Goal: Task Accomplishment & Management: Manage account settings

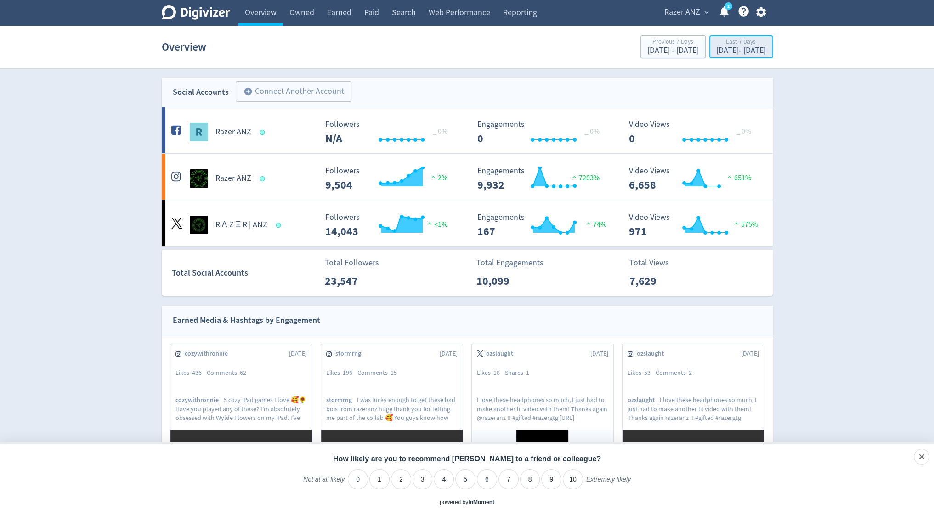
click at [710, 37] on button "Last 7 Days [DATE] - [DATE]" at bounding box center [741, 46] width 63 height 23
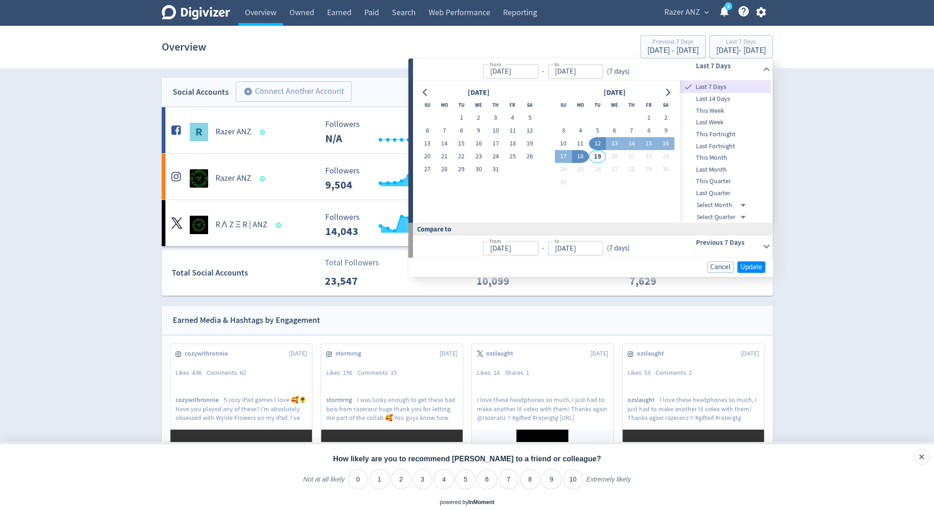
click at [718, 248] on div "Previous 7 Days" at bounding box center [715, 246] width 91 height 22
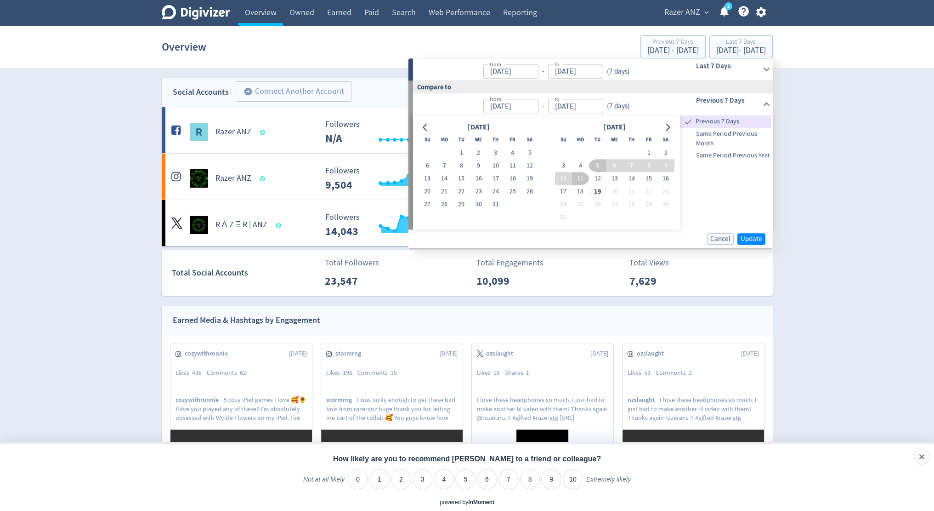
click at [723, 97] on h6 "Previous 7 Days" at bounding box center [727, 100] width 63 height 11
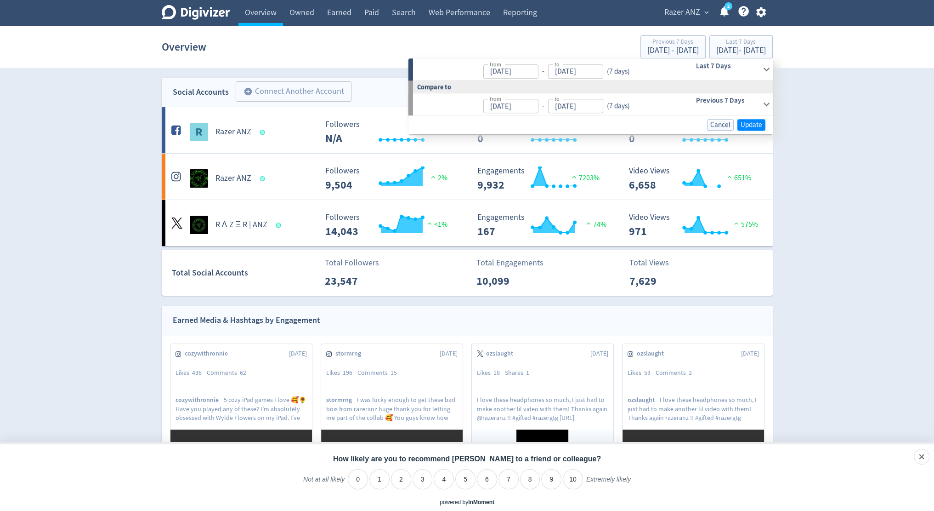
click at [724, 108] on div "Previous 7 Days" at bounding box center [715, 104] width 91 height 22
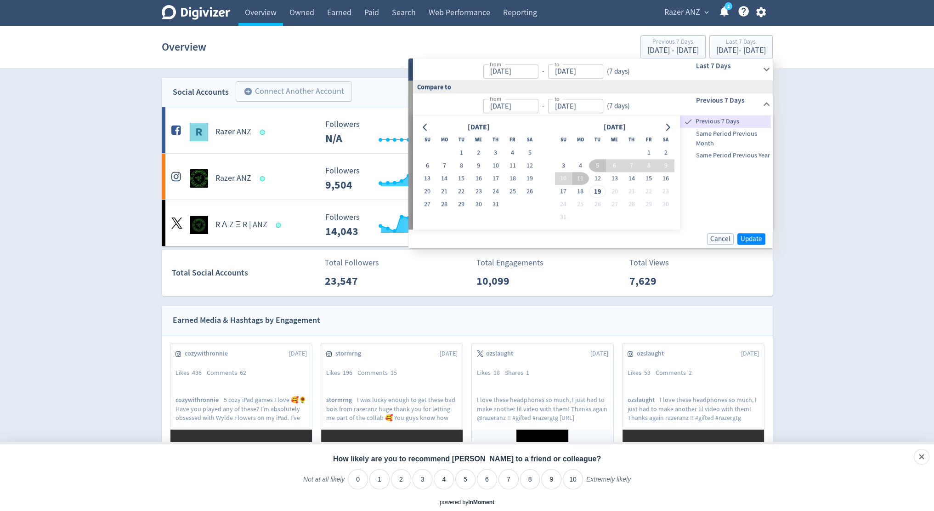
click at [736, 59] on div "Last 7 Days" at bounding box center [715, 69] width 91 height 22
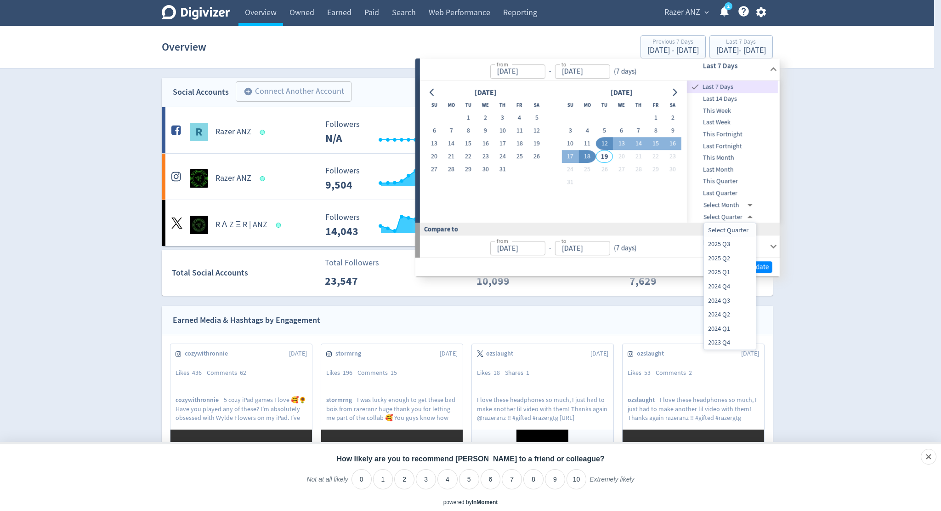
click at [724, 215] on body "Digivizer Logo [PERSON_NAME] Logo Overview Owned Earned Paid Search Web Perform…" at bounding box center [470, 445] width 941 height 890
click at [726, 329] on li "2024 Q1" at bounding box center [730, 328] width 52 height 14
type input "[DATE]T13:00:00.000Z"
type input "[DATE]"
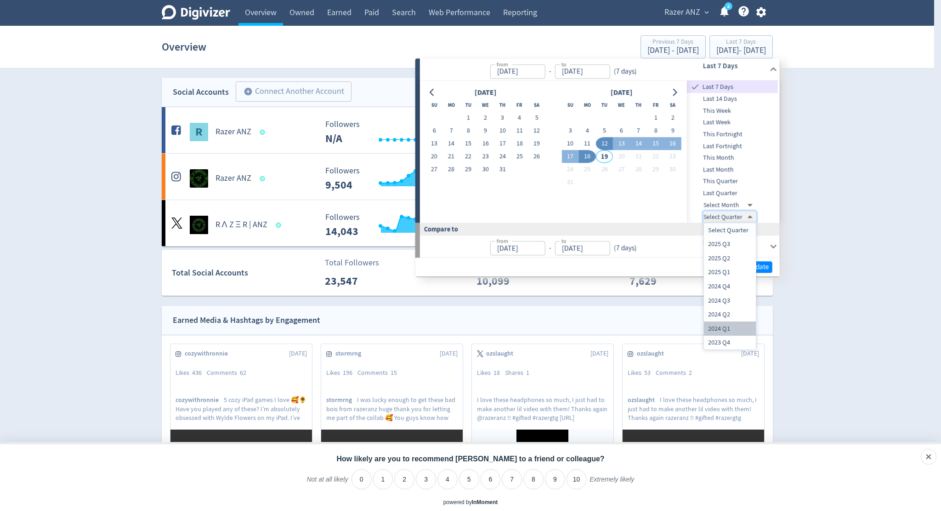
type input "[DATE]"
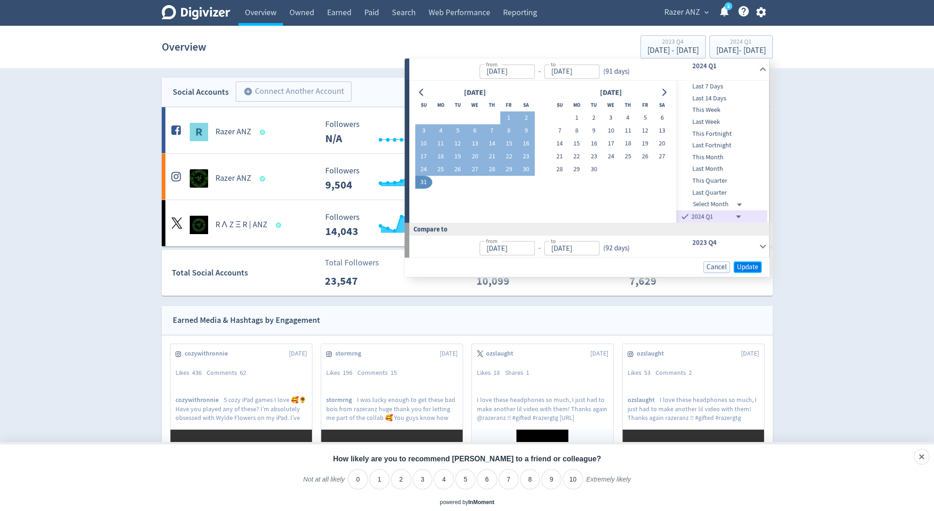
click at [751, 269] on span "Update" at bounding box center [748, 266] width 22 height 7
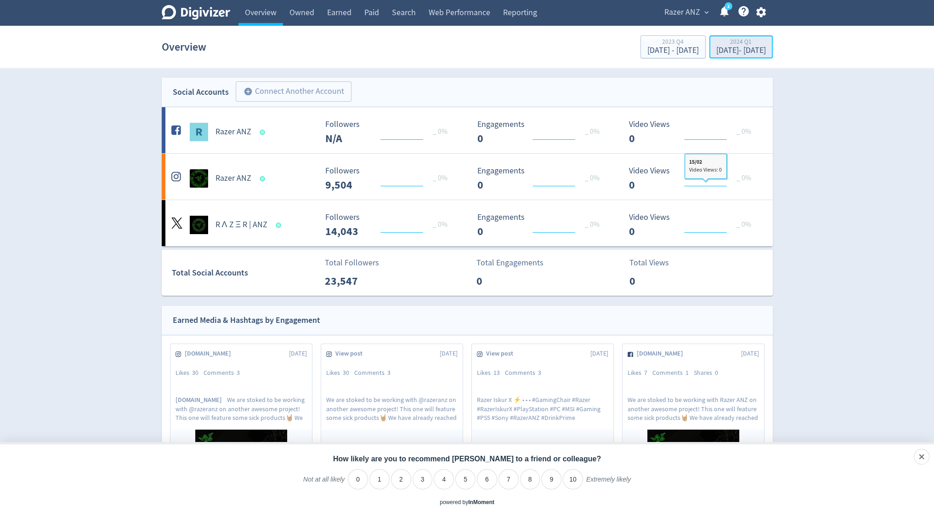
click at [729, 52] on div "[DATE] - [DATE]" at bounding box center [742, 50] width 50 height 8
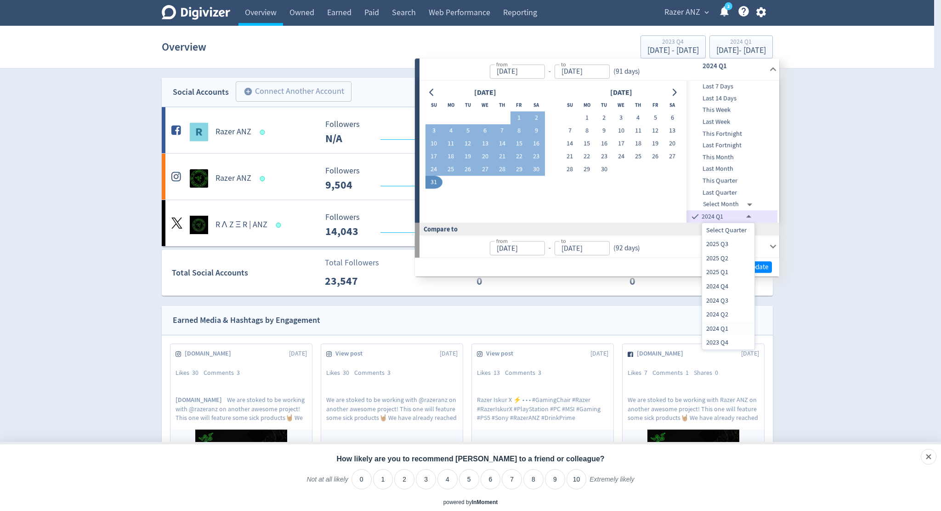
click at [717, 215] on body "Digivizer Logo [PERSON_NAME] Logo Overview Owned Earned Paid Search Web Perform…" at bounding box center [470, 445] width 941 height 890
click at [724, 271] on li "2025 Q1" at bounding box center [728, 272] width 52 height 14
type input "[DATE]T13:00:00.000Z"
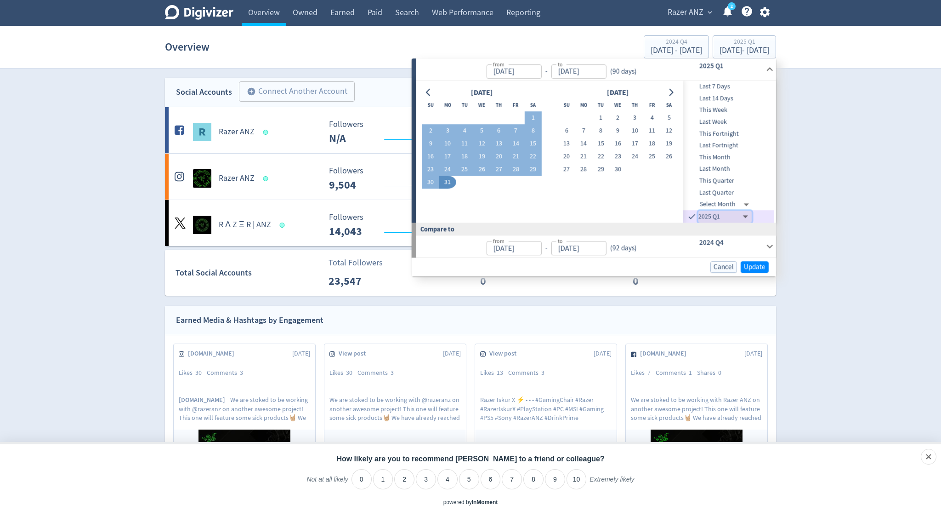
type input "[DATE]"
type input "[DATE]T14:00:00.000Z"
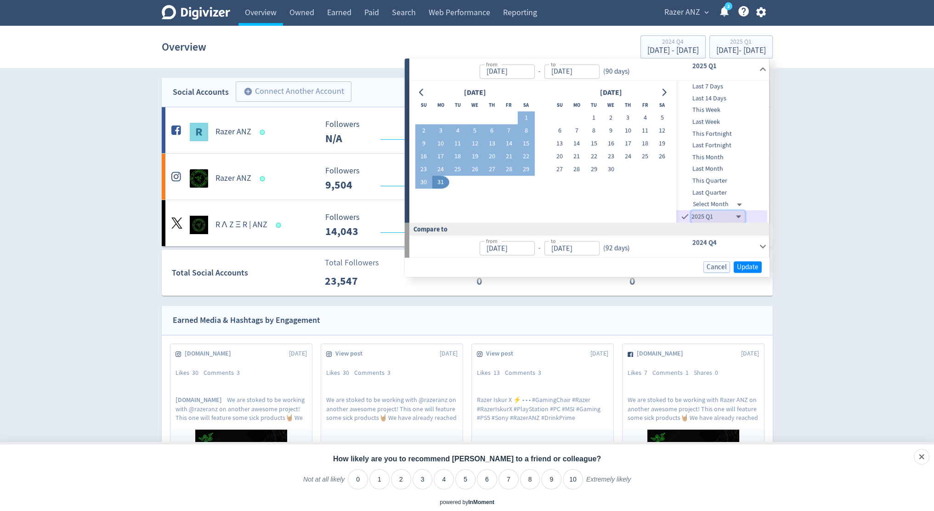
type input "[DATE]"
click at [742, 270] on span "Update" at bounding box center [748, 266] width 22 height 7
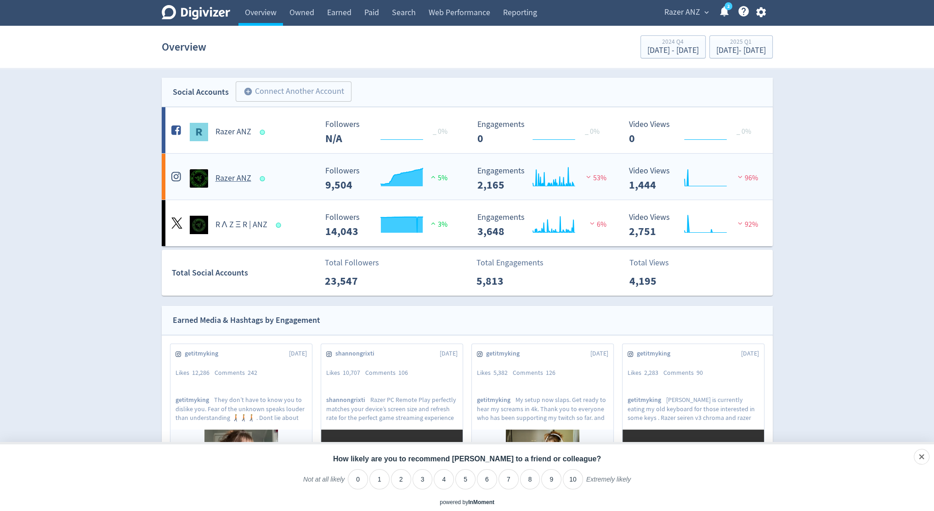
click at [293, 182] on div "Razer ANZ" at bounding box center [243, 178] width 148 height 18
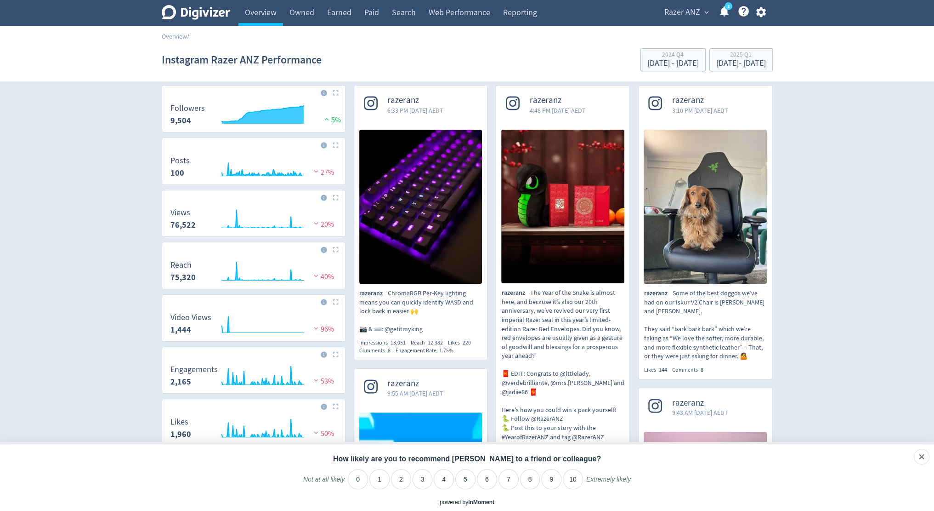
scroll to position [63, 0]
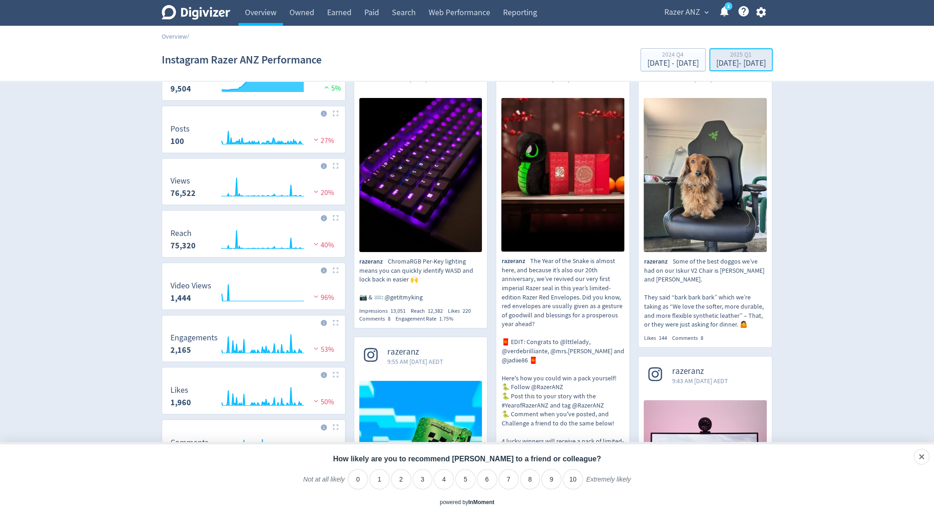
click at [743, 59] on div "2025 Q1" at bounding box center [742, 55] width 50 height 8
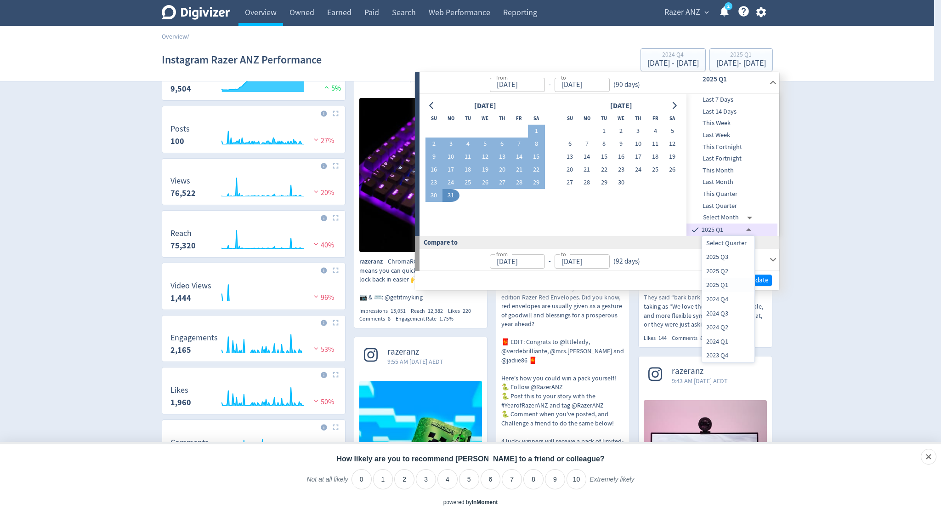
click at [728, 269] on li "2025 Q2" at bounding box center [728, 271] width 52 height 14
type input "[DATE]T13:00:00.000Z"
type input "[DATE]"
type input "[DATE]T13:00:00.000Z"
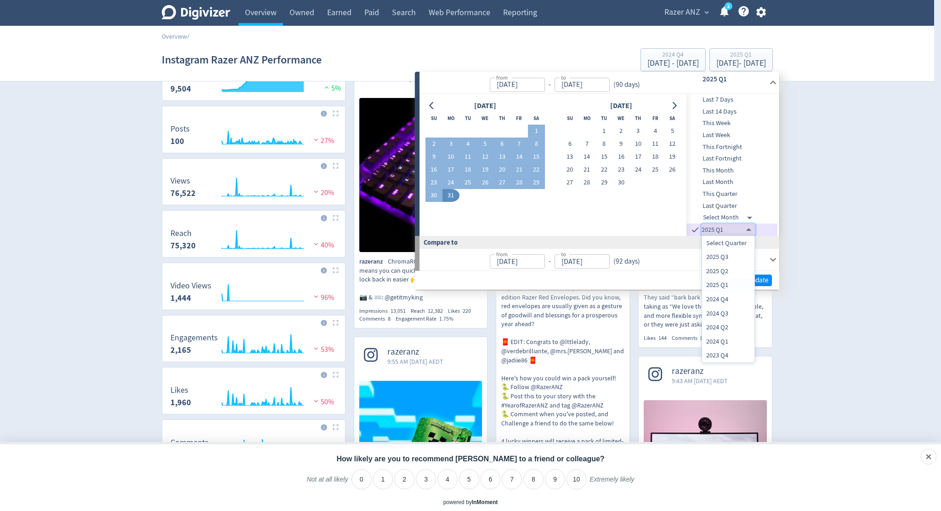
type input "[DATE]"
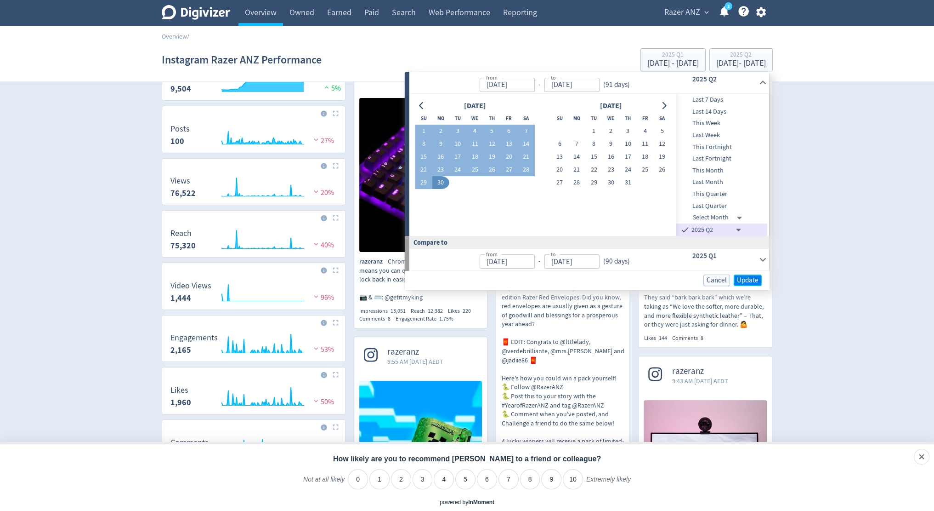
click at [746, 281] on span "Update" at bounding box center [748, 280] width 22 height 7
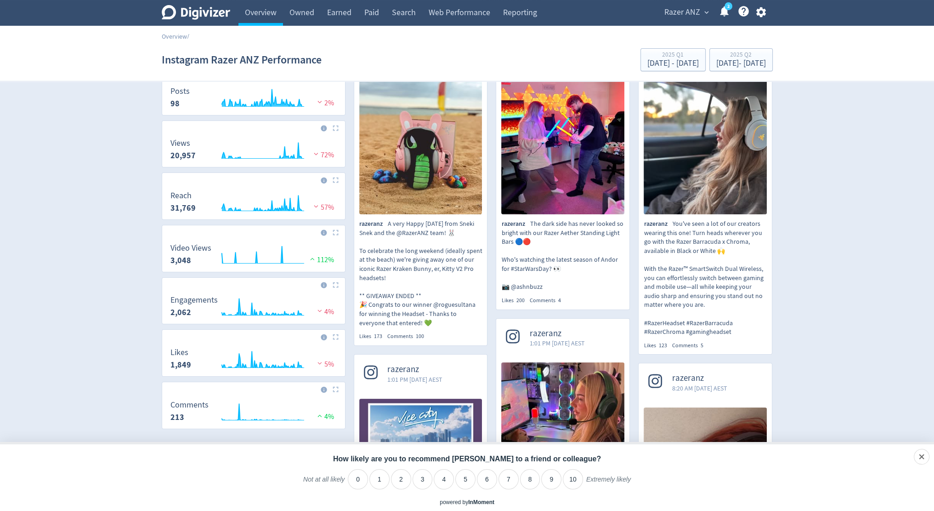
scroll to position [99, 0]
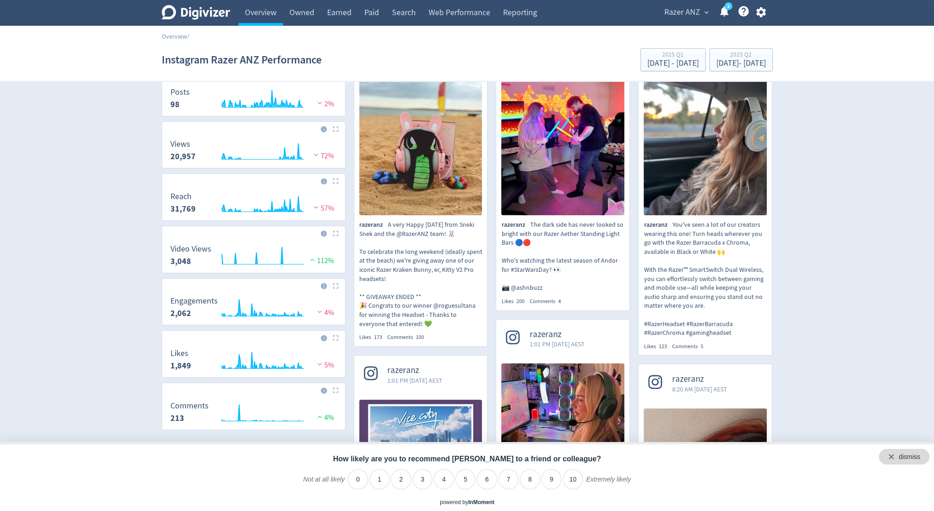
click at [923, 455] on div "dismiss" at bounding box center [904, 457] width 51 height 16
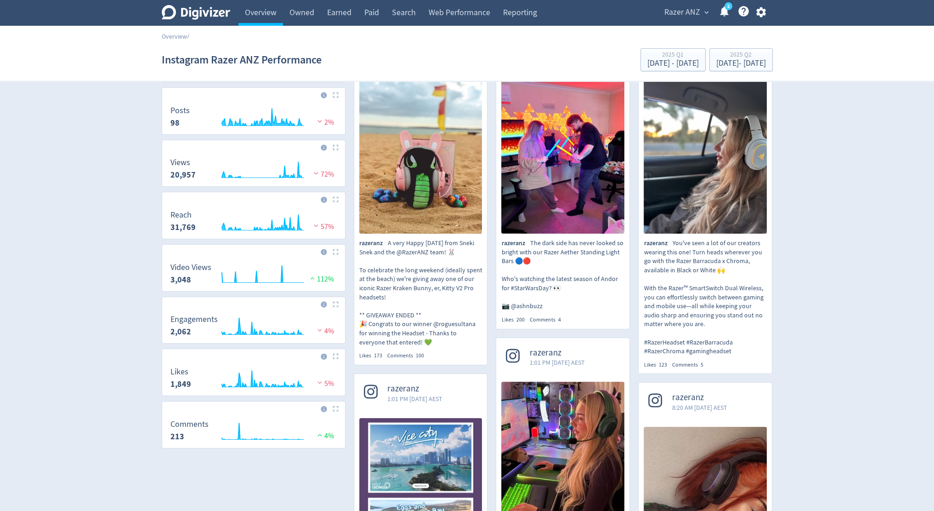
scroll to position [0, 0]
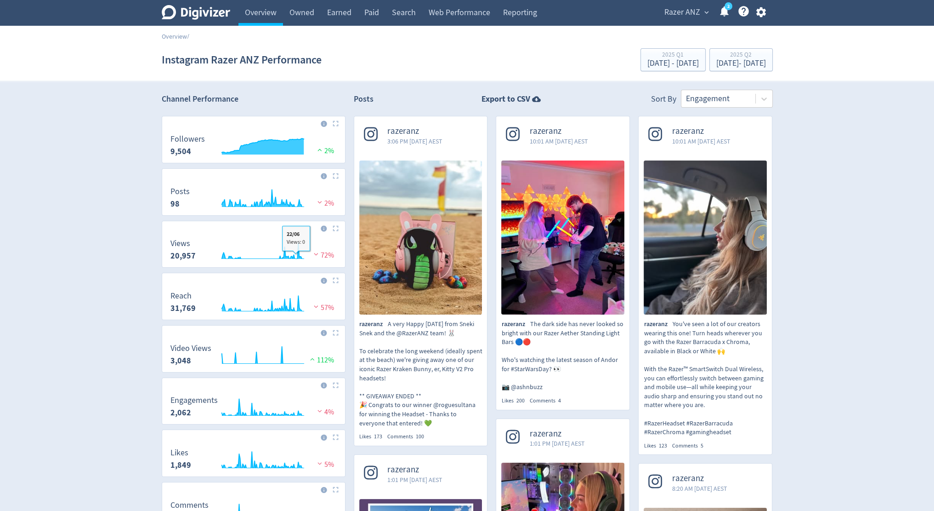
click at [335, 225] on img at bounding box center [336, 228] width 6 height 6
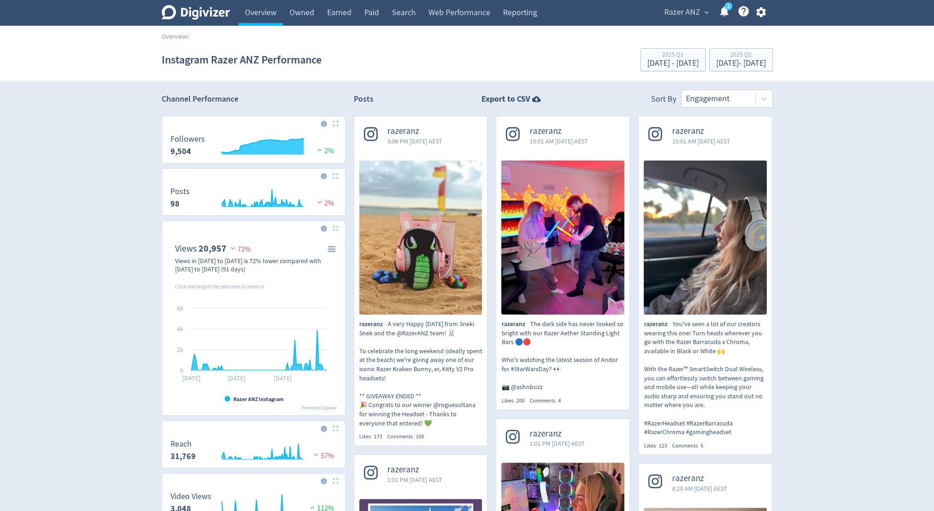
click at [687, 21] on div "Razer ANZ expand_more 2 Help Center - Searchable support on using Digivizer" at bounding box center [714, 13] width 119 height 26
click at [689, 5] on span "Razer ANZ" at bounding box center [683, 12] width 36 height 15
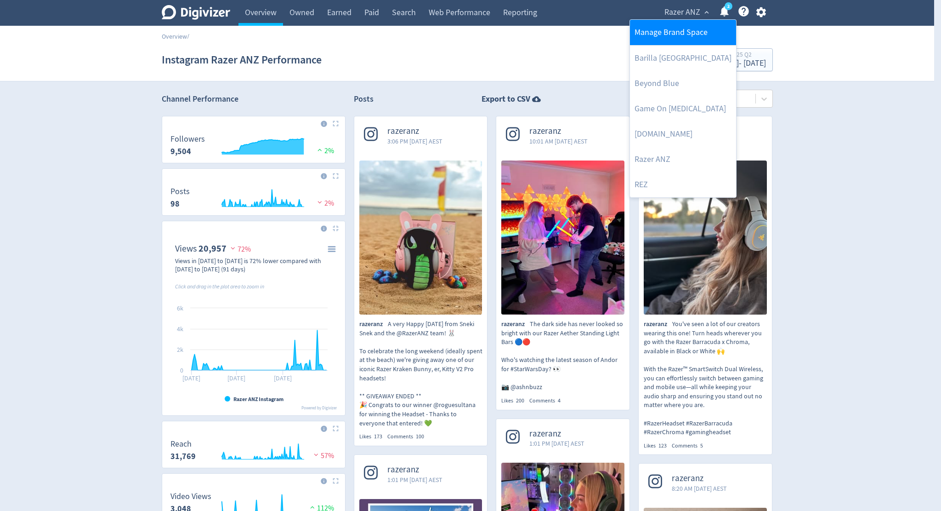
click at [667, 32] on link "Manage Brand Space" at bounding box center [683, 32] width 106 height 25
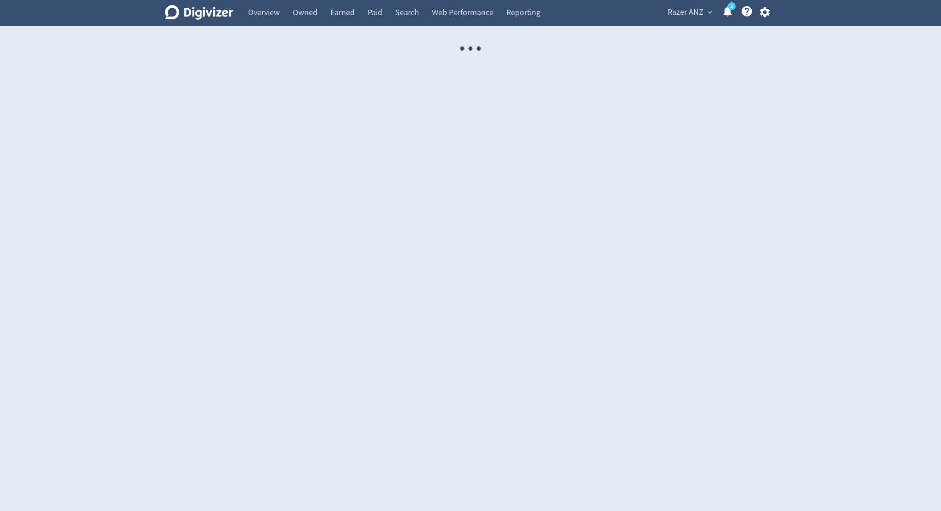
select select "USER"
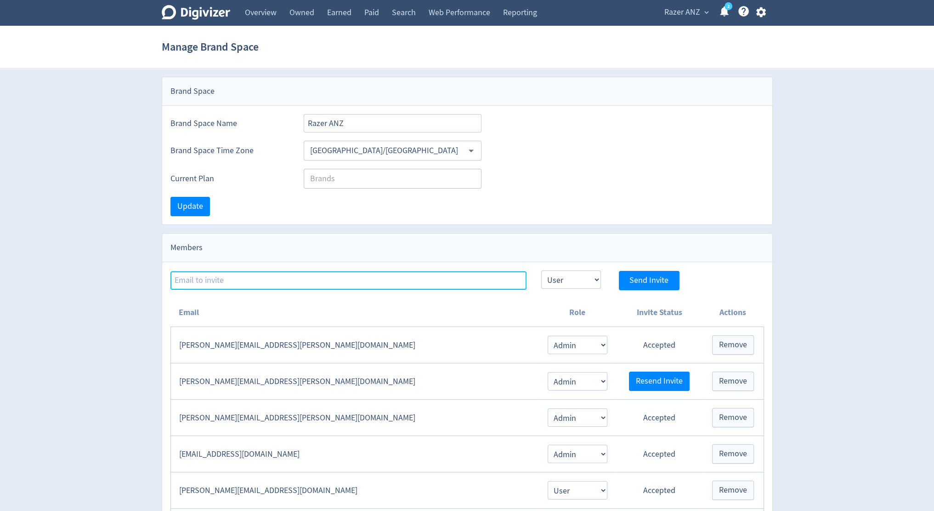
click at [327, 278] on input at bounding box center [349, 280] width 356 height 18
paste input "[DOMAIN_NAME][EMAIL_ADDRESS][DOMAIN_NAME]"
type input "[DOMAIN_NAME][EMAIL_ADDRESS][DOMAIN_NAME]"
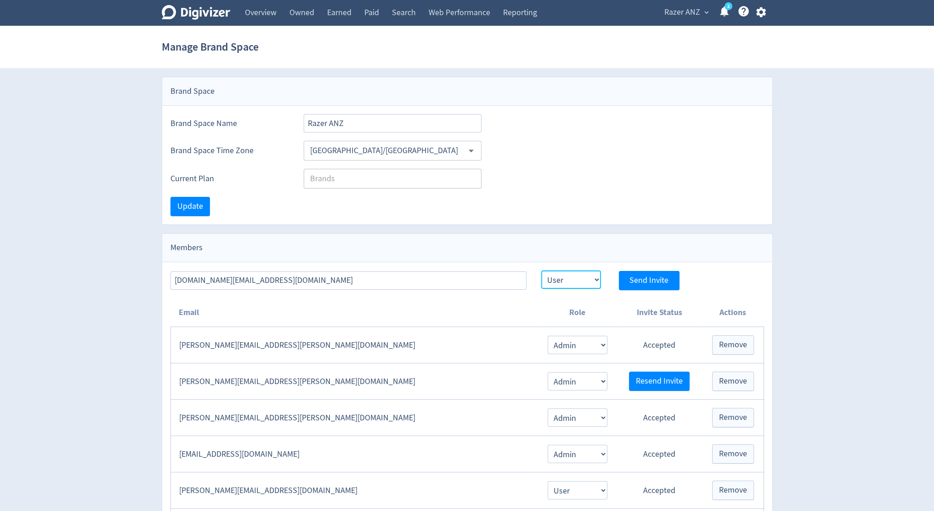
click at [582, 275] on select "Admin User" at bounding box center [571, 279] width 60 height 18
select select "ADMIN"
click at [541, 270] on select "Admin User" at bounding box center [571, 279] width 60 height 18
click at [629, 280] on button "Send Invite" at bounding box center [649, 280] width 61 height 19
select select "USER"
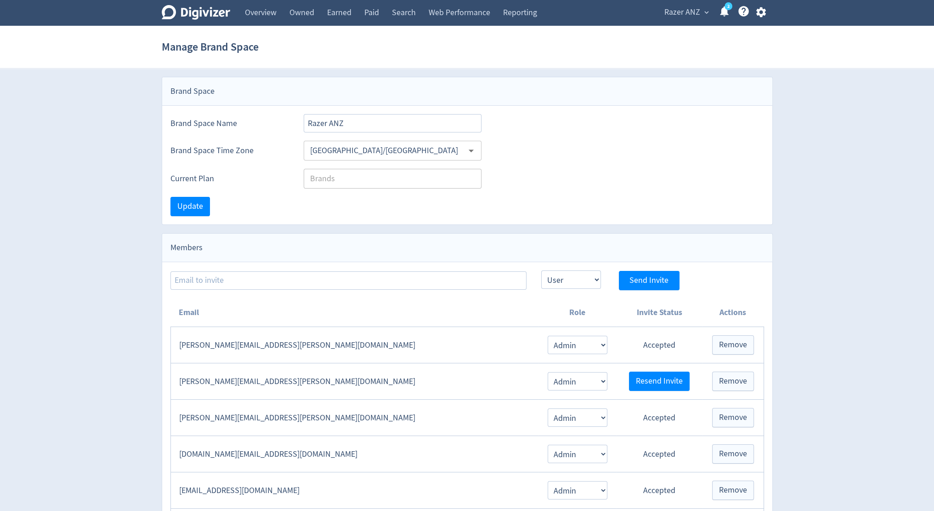
click at [211, 10] on icon "Digivizer Logo" at bounding box center [196, 12] width 68 height 15
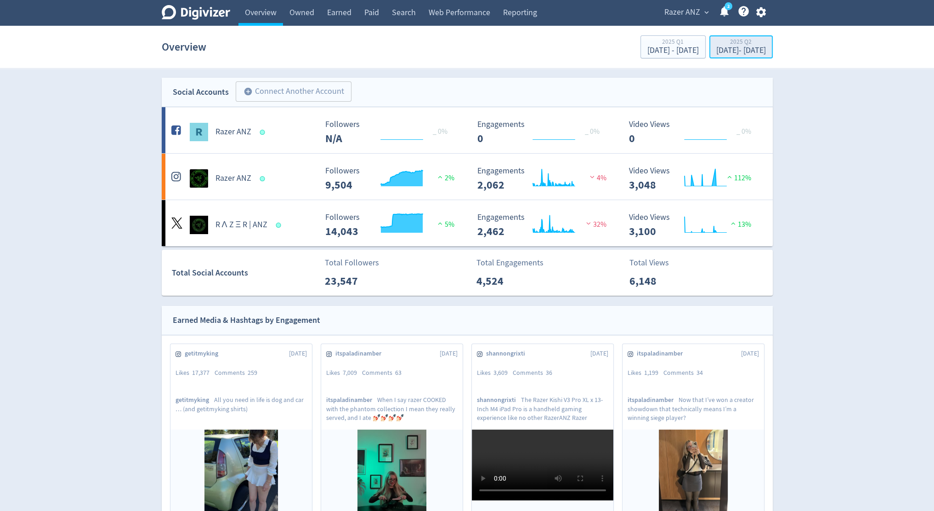
click at [732, 52] on div "[DATE] - [DATE]" at bounding box center [742, 50] width 50 height 8
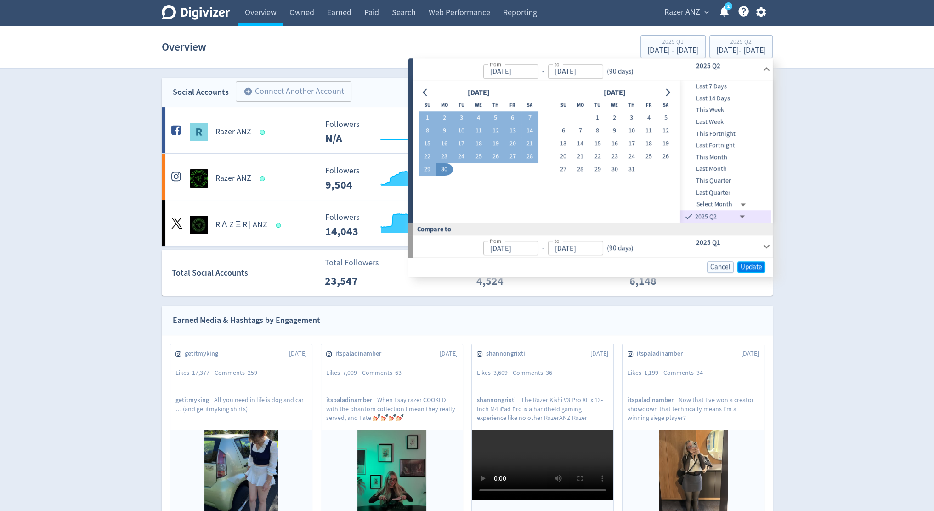
click at [750, 264] on span "Update" at bounding box center [752, 266] width 22 height 7
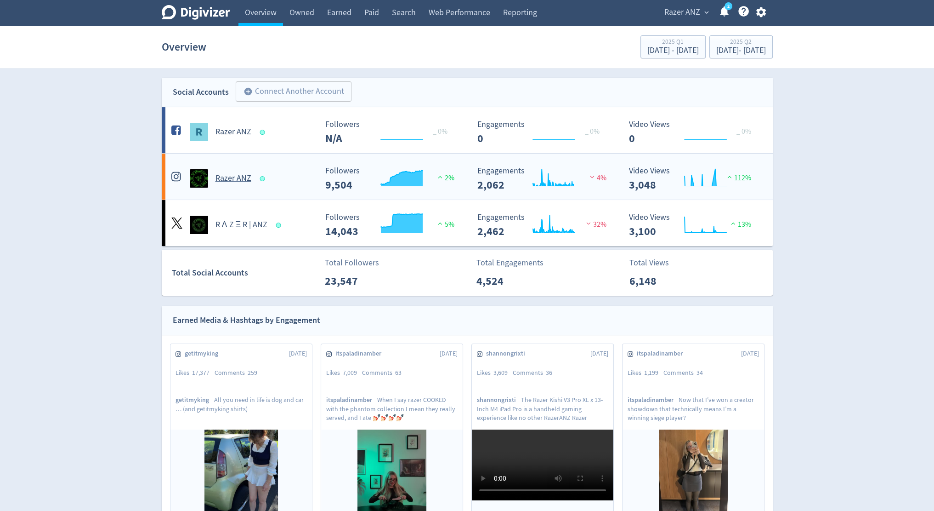
click at [327, 167] on rect "\a Followers\a 9,504\a" at bounding box center [390, 178] width 138 height 24
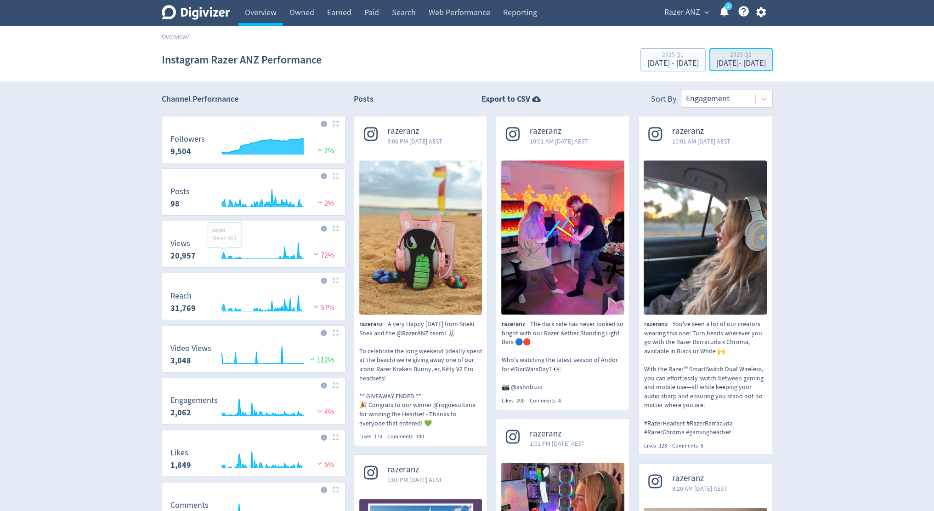
click at [741, 57] on div "2025 Q2" at bounding box center [742, 55] width 50 height 8
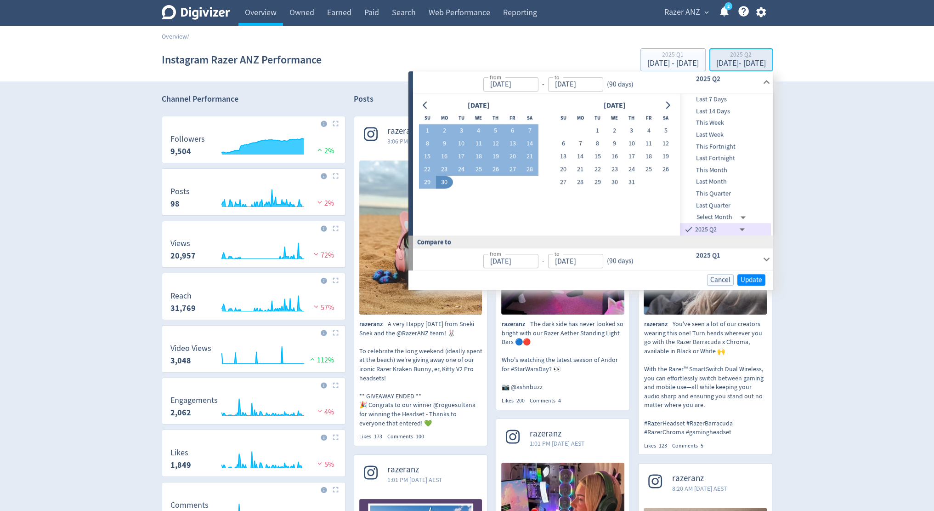
type input "[DATE]"
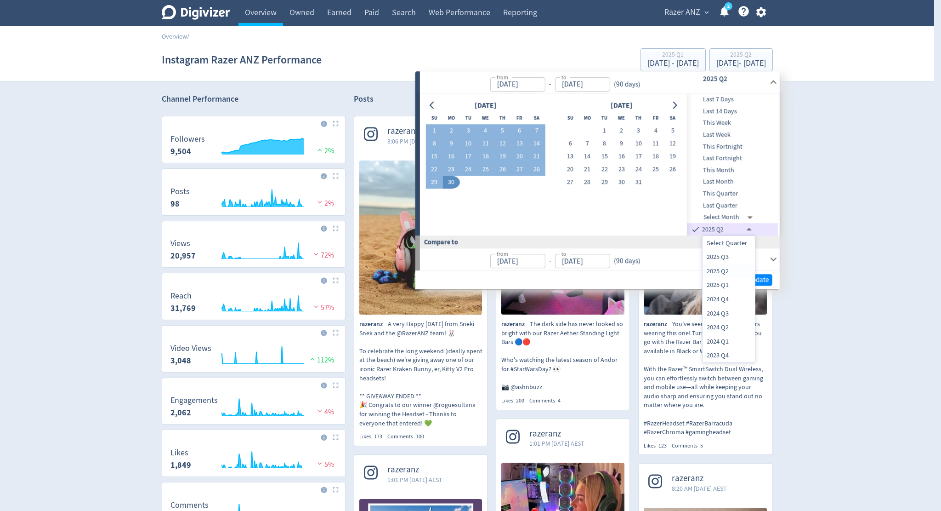
click at [721, 259] on li "2025 Q3" at bounding box center [729, 257] width 52 height 14
type input "[DATE]T14:00:00.000Z"
type input "[DATE]"
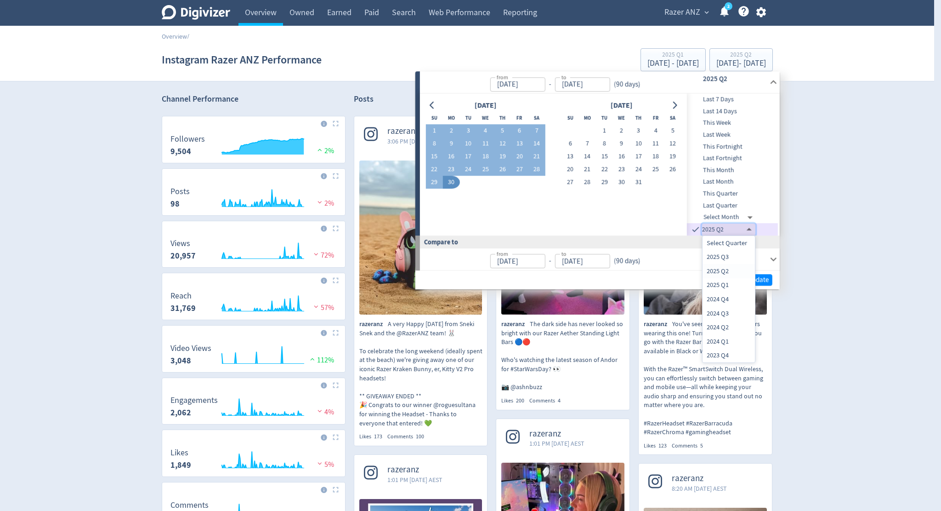
type input "[DATE]T13:00:00.000Z"
type input "[DATE]"
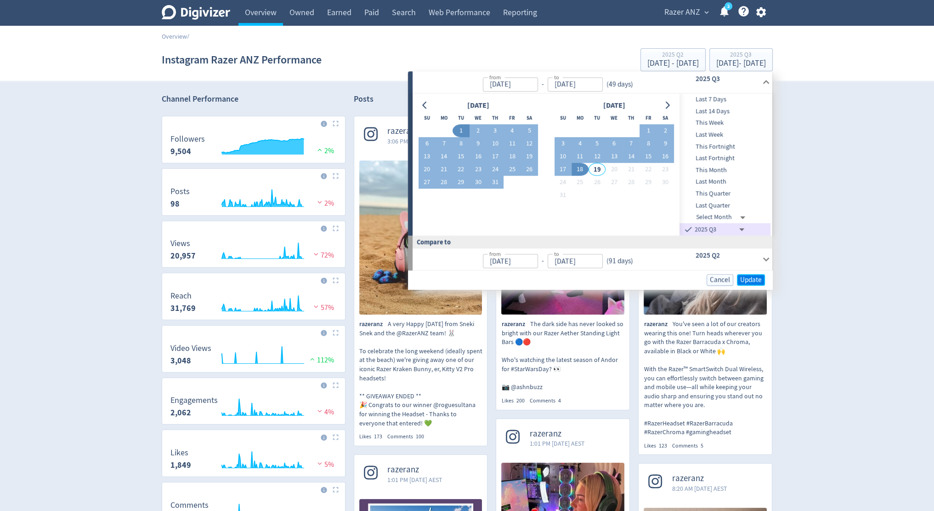
click at [759, 280] on span "Update" at bounding box center [752, 279] width 22 height 7
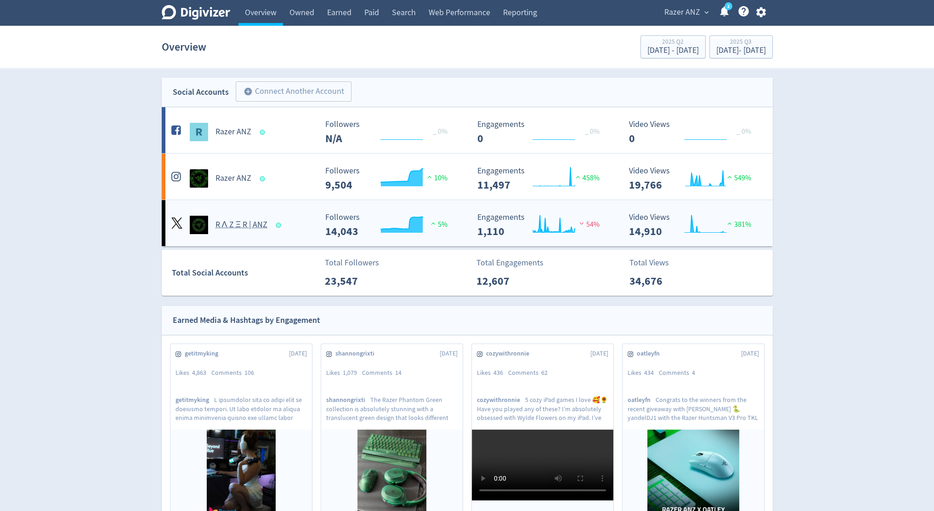
click at [262, 211] on div "R Λ Z Ξ R | ANZ" at bounding box center [241, 221] width 152 height 26
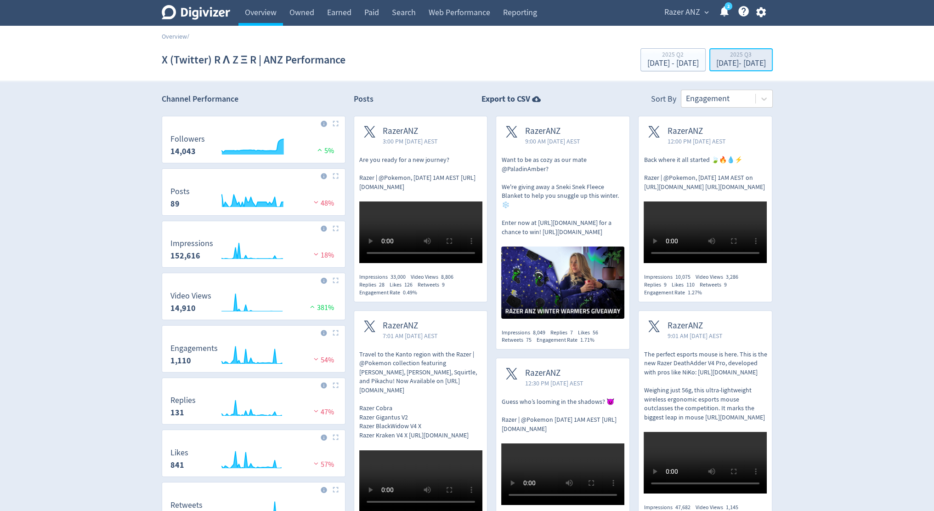
click at [748, 60] on div "[DATE] - [DATE]" at bounding box center [742, 63] width 50 height 8
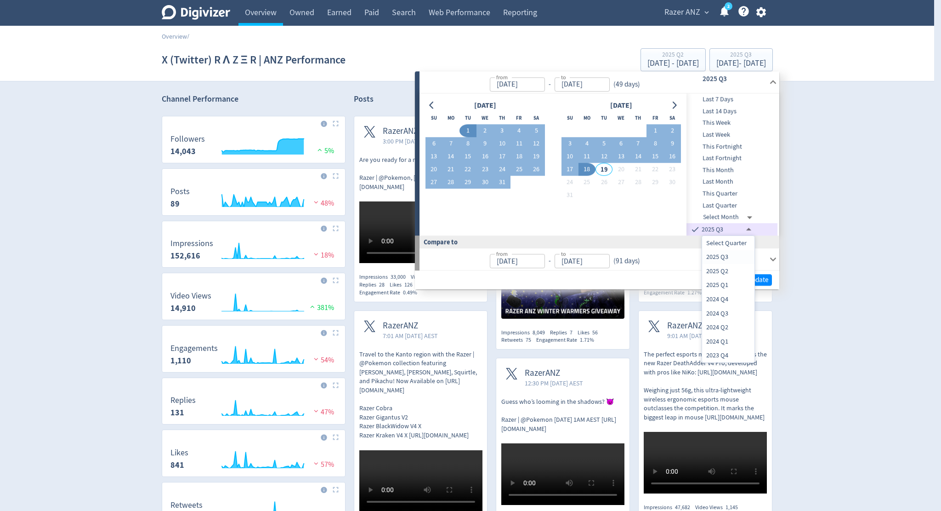
click at [730, 272] on li "2025 Q2" at bounding box center [728, 271] width 52 height 14
type input "[DATE]T13:00:00.000Z"
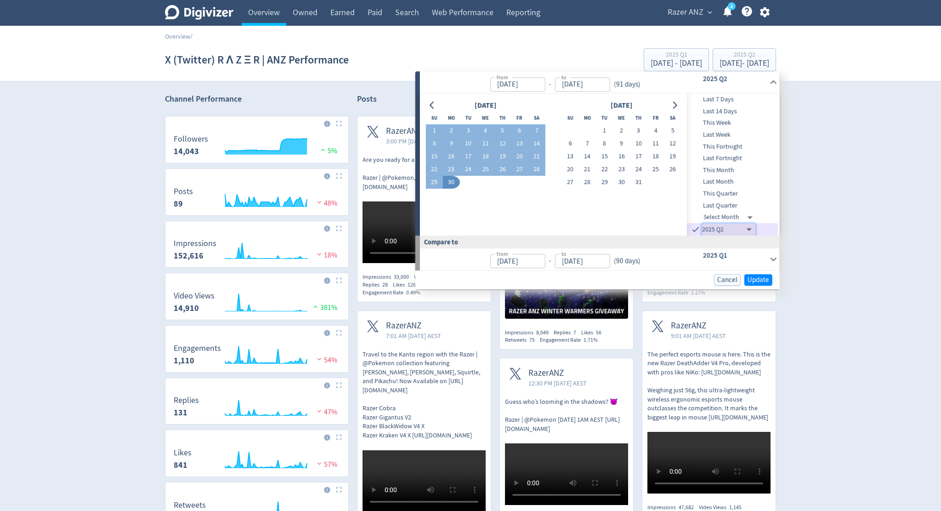
type input "[DATE]"
type input "[DATE]T13:00:00.000Z"
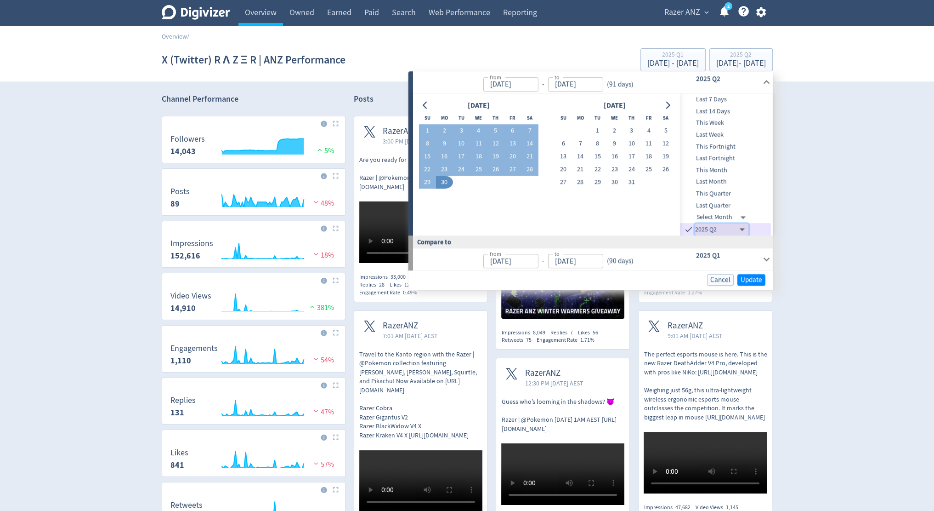
type input "[DATE]"
click at [752, 279] on span "Update" at bounding box center [752, 279] width 22 height 7
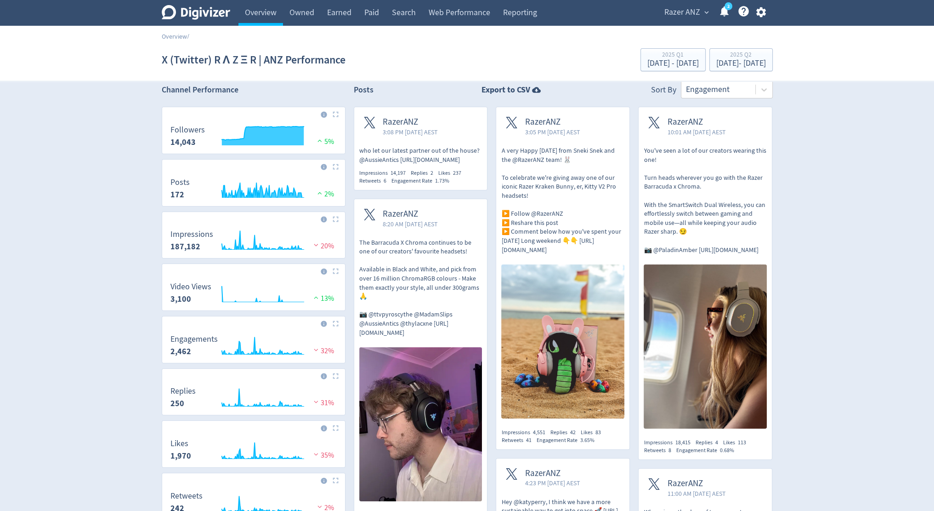
scroll to position [10, 0]
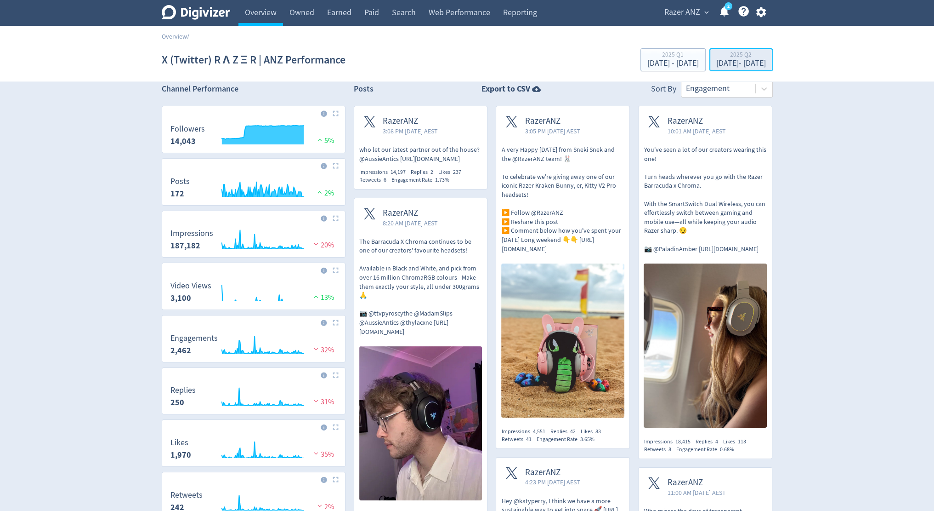
click at [717, 61] on div "[DATE] - [DATE]" at bounding box center [742, 63] width 50 height 8
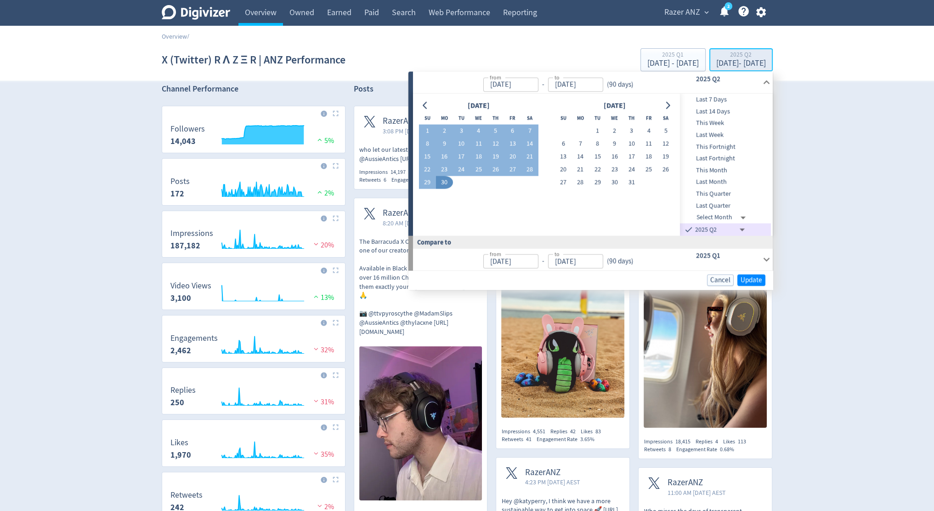
type input "[DATE]"
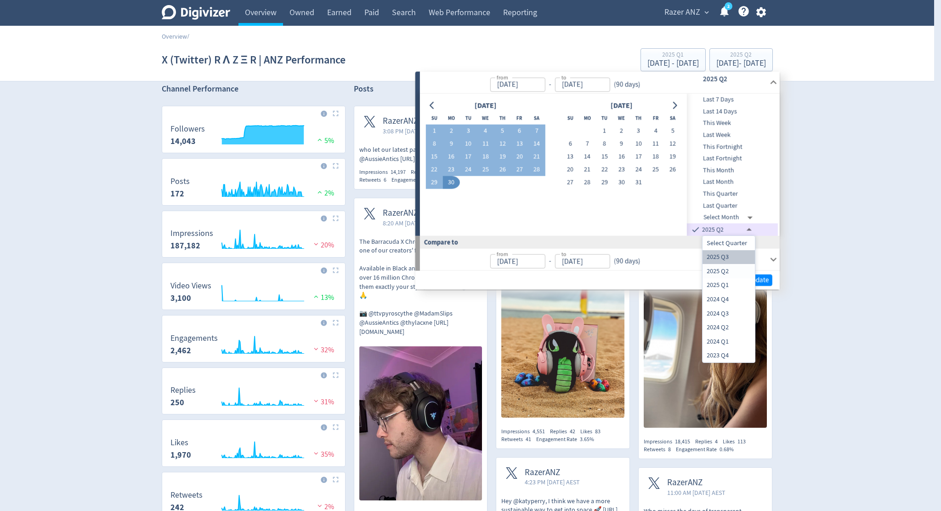
click at [727, 253] on li "2025 Q3" at bounding box center [729, 257] width 52 height 14
type input "[DATE]T14:00:00.000Z"
type input "[DATE]"
type input "[DATE]T13:00:00.000Z"
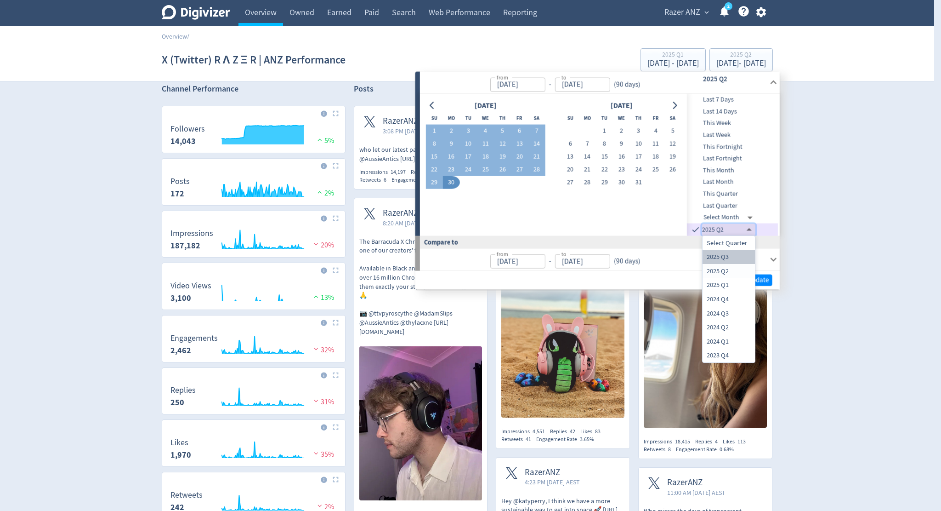
type input "[DATE]"
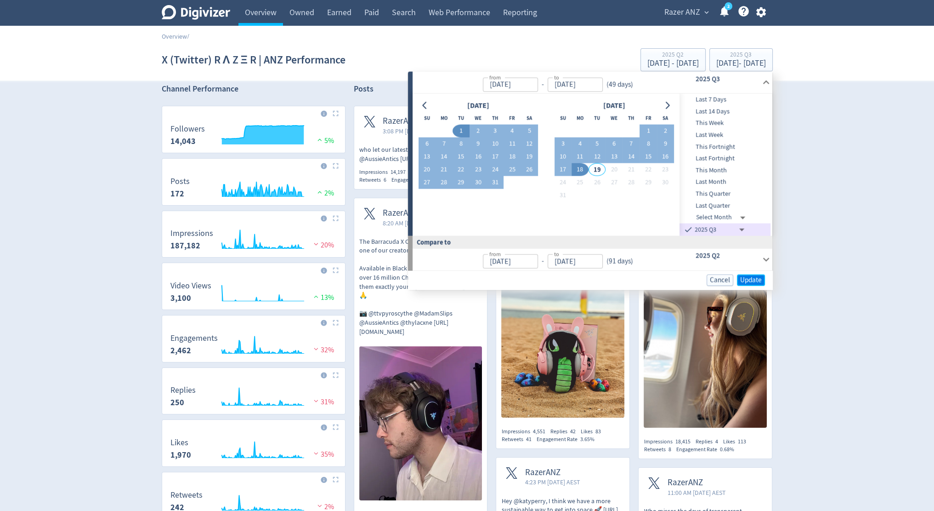
click at [745, 276] on span "Update" at bounding box center [752, 279] width 22 height 7
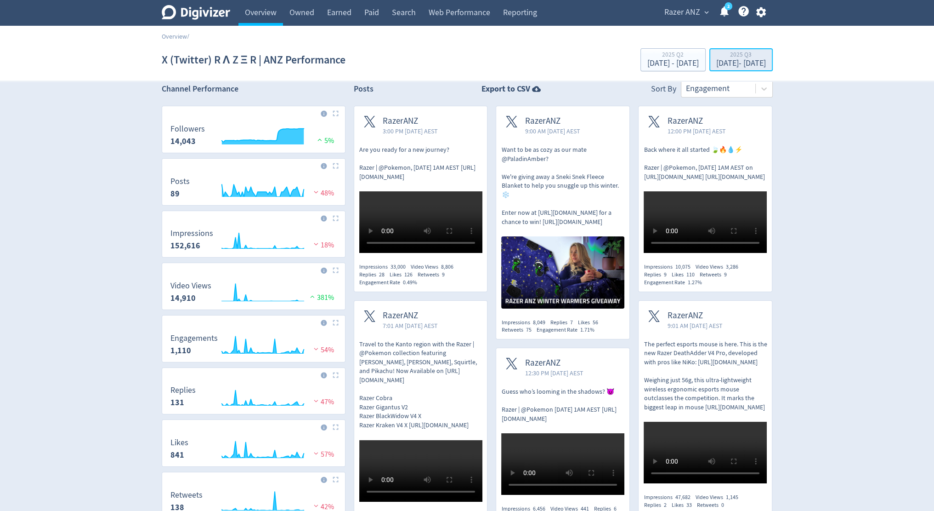
click at [756, 53] on div "2025 Q3" at bounding box center [742, 55] width 50 height 8
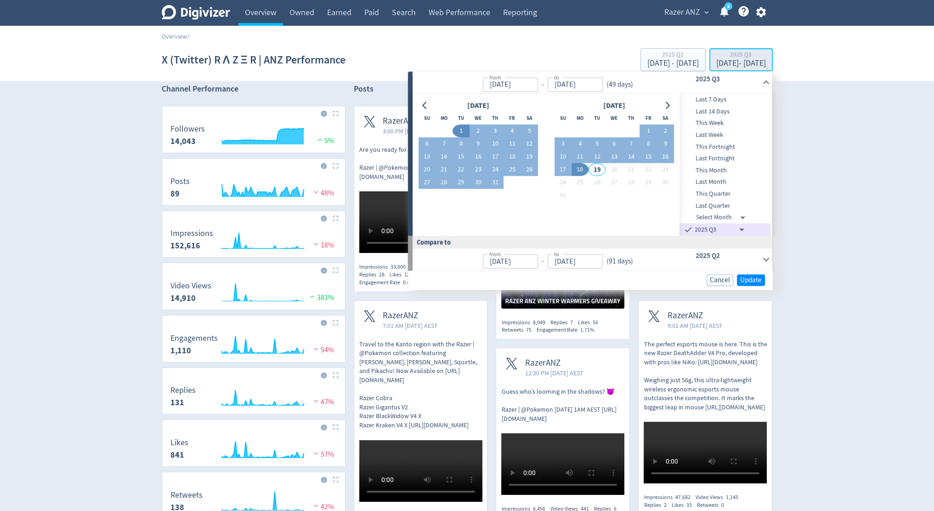
type input "[DATE]"
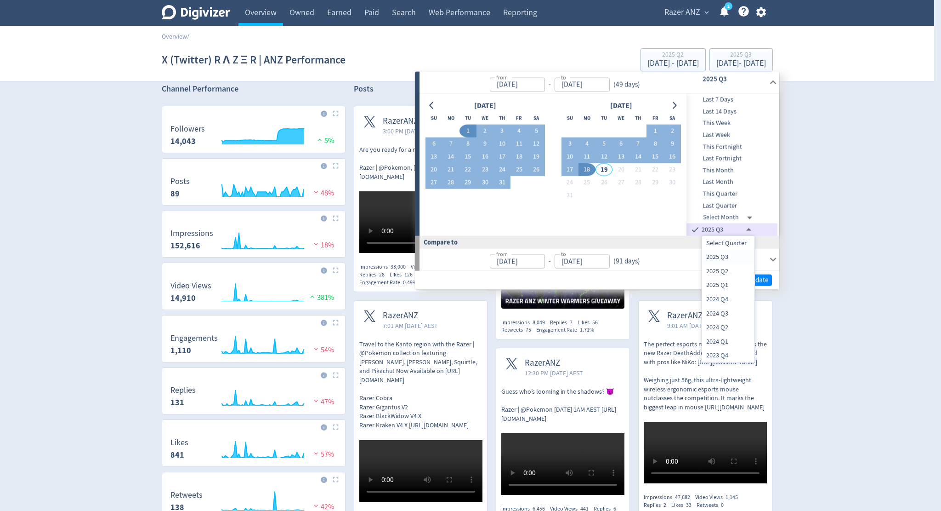
click at [723, 285] on li "2025 Q1" at bounding box center [728, 285] width 52 height 14
type input "[DATE]T13:00:00.000Z"
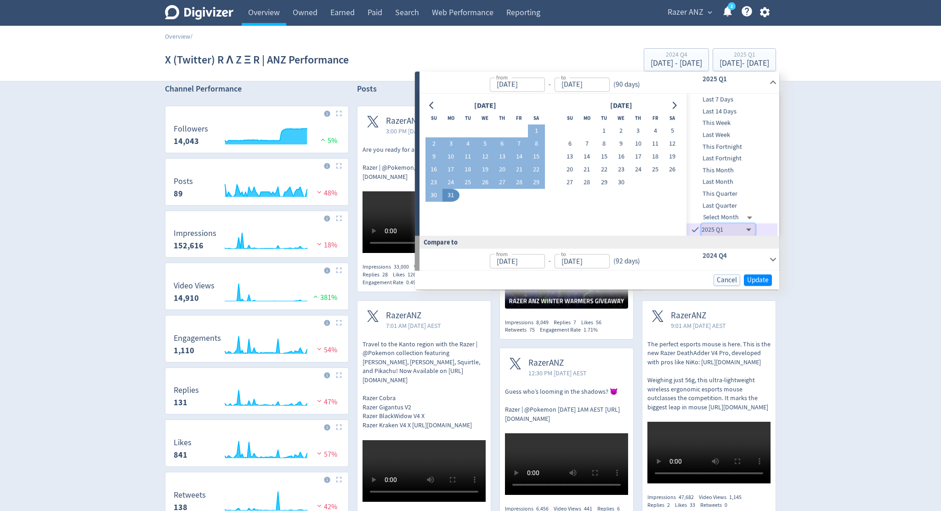
type input "[DATE]"
type input "[DATE]T14:00:00.000Z"
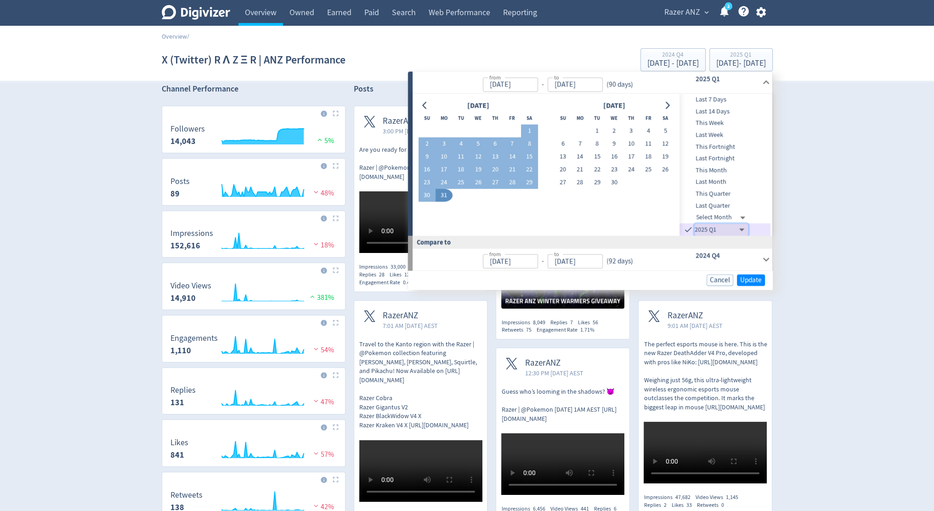
type input "[DATE]"
click at [751, 279] on span "Update" at bounding box center [752, 279] width 22 height 7
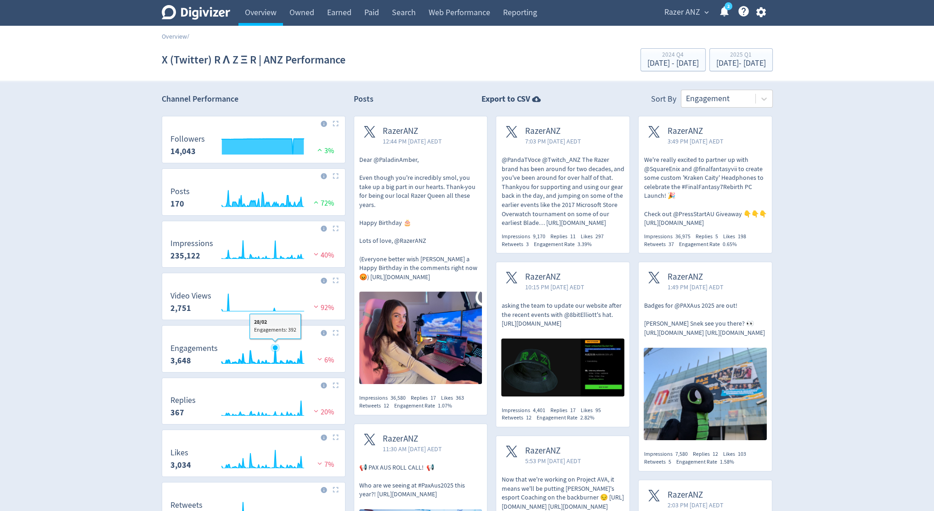
click at [275, 359] on icon "\a Engagements\a 3,648\a" at bounding box center [263, 356] width 82 height 16
click at [419, 186] on p "Dear @PaladinAmber, Even though you're incredibly smol, you take up a big part …" at bounding box center [420, 218] width 123 height 126
click at [590, 299] on div "RazerANZ 10:15 PM [DATE] AEDT" at bounding box center [562, 281] width 133 height 39
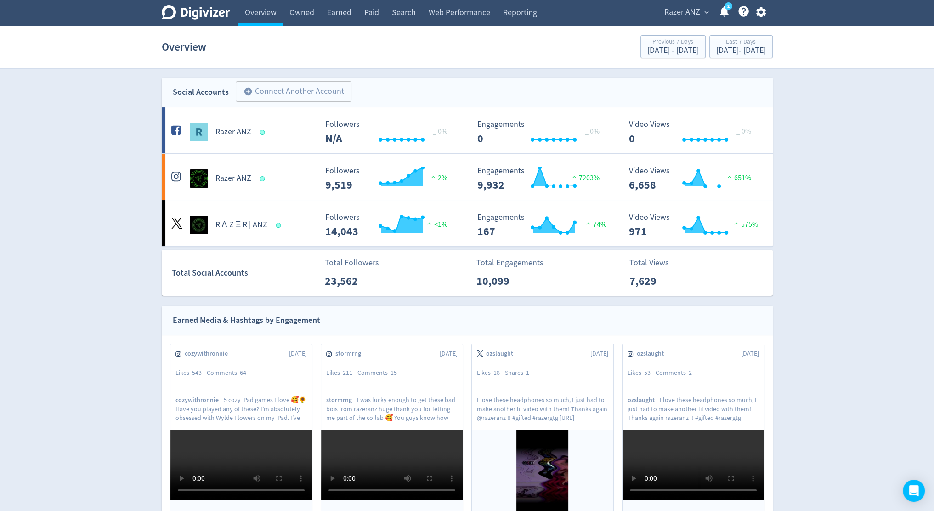
click at [751, 32] on div "Overview Previous 7 Days Aug 5, 2025 - Aug 11, 2025 Last 7 Days Aug 12, 2025 - …" at bounding box center [467, 46] width 611 height 29
click at [744, 44] on div "Last 7 Days" at bounding box center [742, 43] width 50 height 8
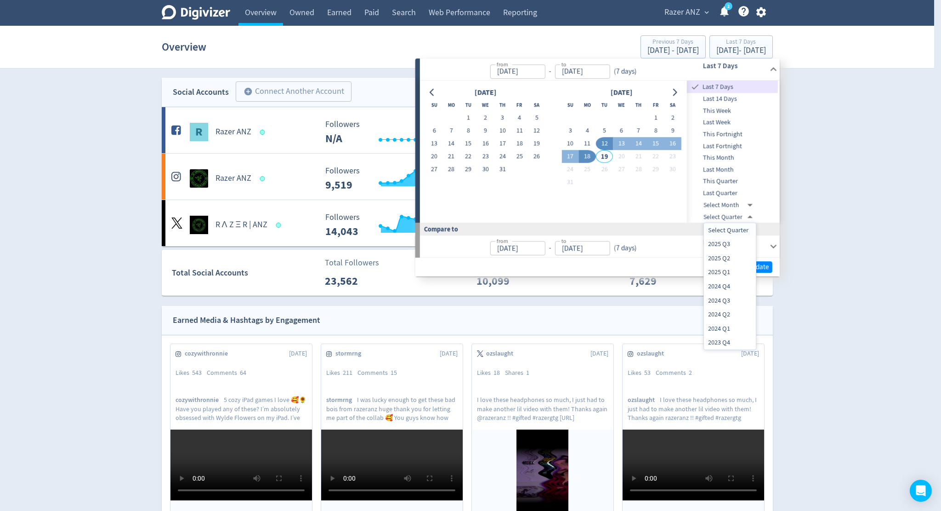
click at [740, 215] on body "Digivizer Logo Mark Digivizer Logo Overview Owned Earned Paid Search Web Perfor…" at bounding box center [470, 445] width 941 height 890
click at [724, 259] on li "2025 Q2" at bounding box center [730, 258] width 52 height 14
type input "[DATE]T13:00:00.000Z"
type input "[DATE]"
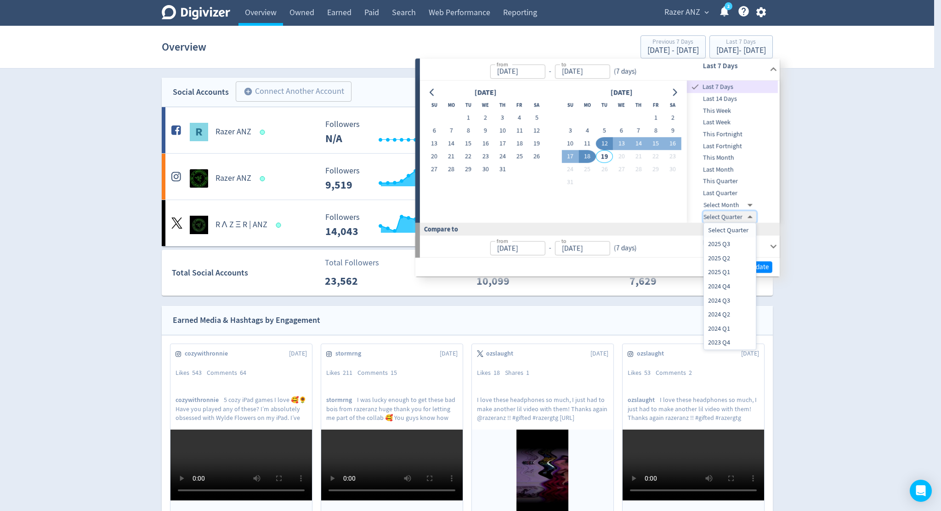
type input "[DATE]"
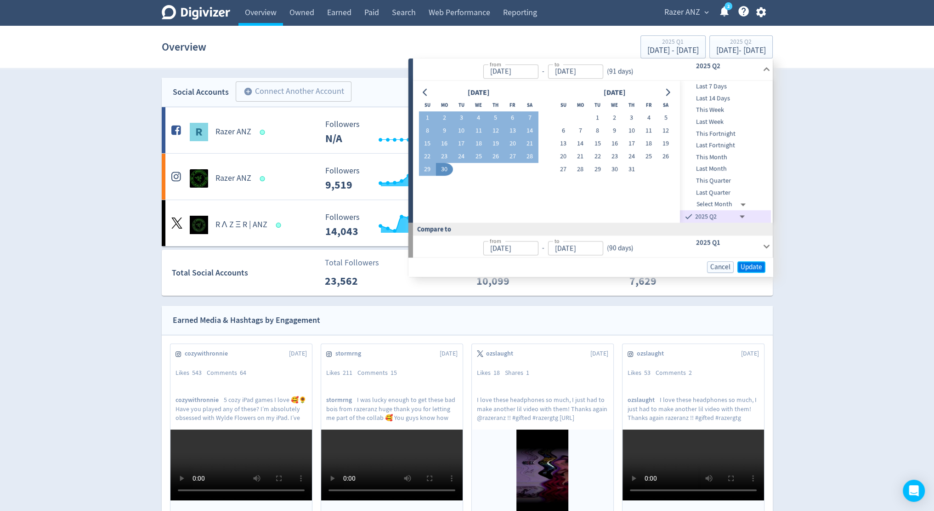
click at [748, 268] on span "Update" at bounding box center [752, 266] width 22 height 7
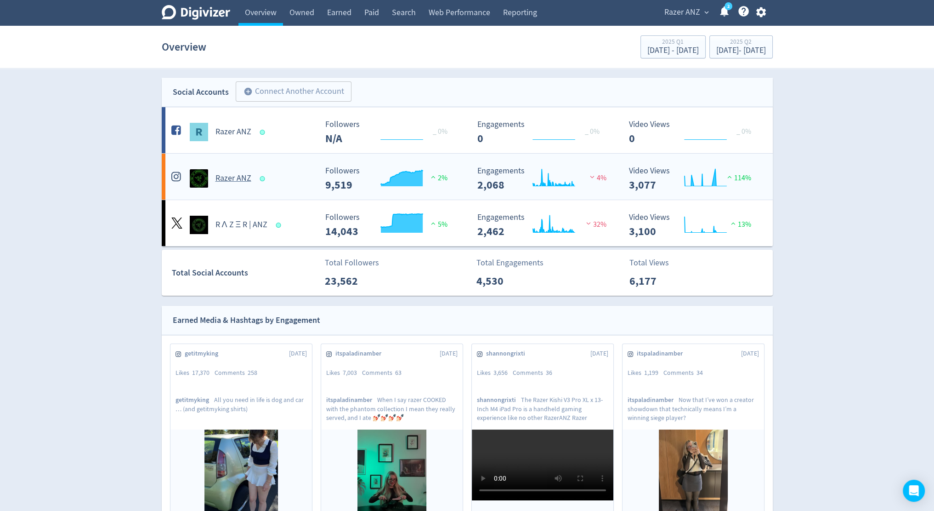
click at [229, 182] on h5 "Razer ANZ" at bounding box center [234, 178] width 36 height 11
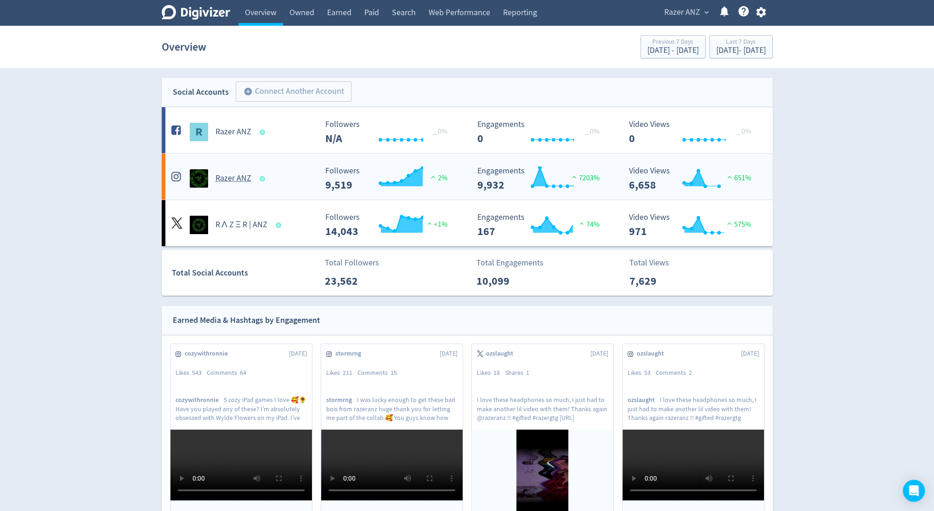
click at [228, 183] on div "Razer ANZ" at bounding box center [243, 178] width 148 height 18
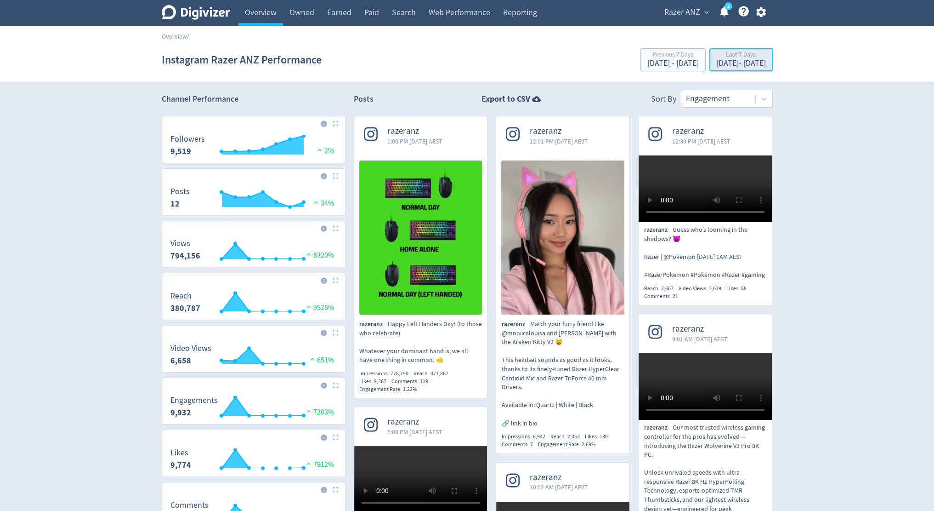
click at [717, 60] on div "Aug 12, 2025 - Aug 18, 2025" at bounding box center [742, 63] width 50 height 8
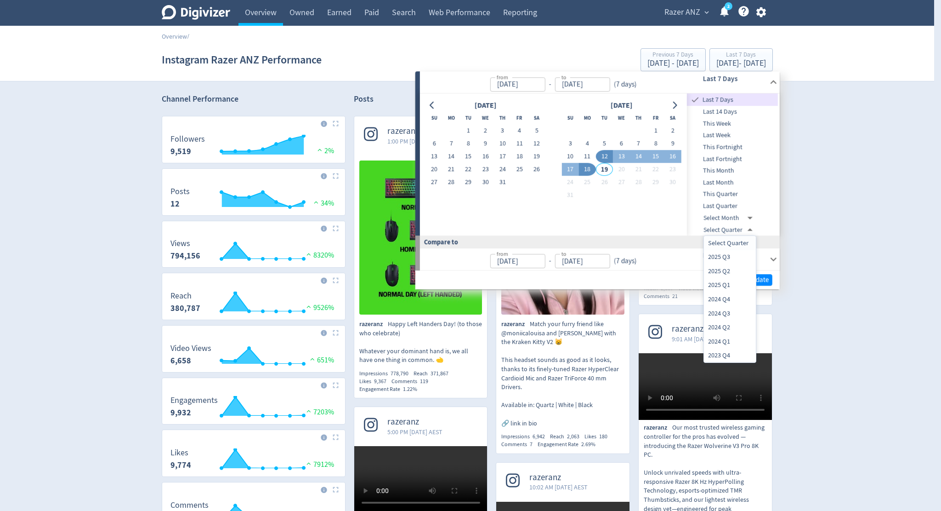
click at [724, 273] on li "2025 Q2" at bounding box center [730, 271] width 52 height 14
type input "[DATE]T13:00:00.000Z"
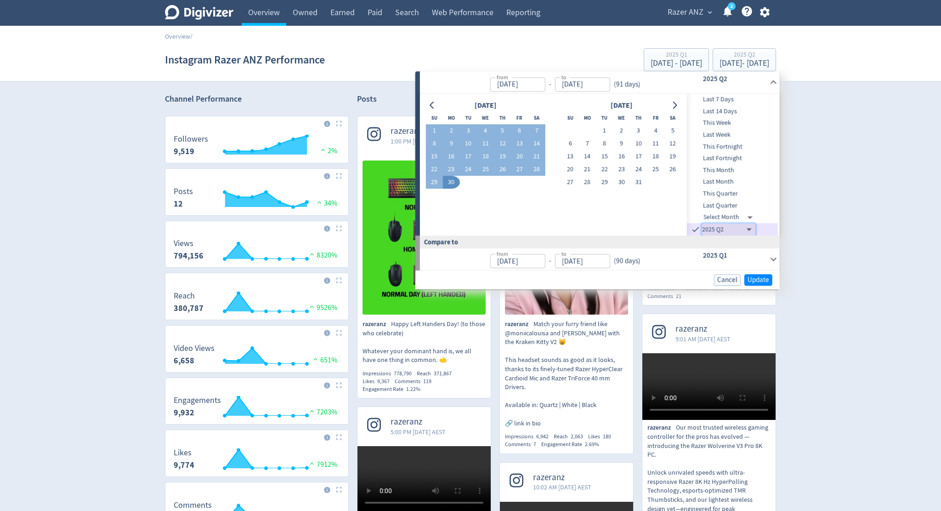
type input "[DATE]"
type input "[DATE]T13:00:00.000Z"
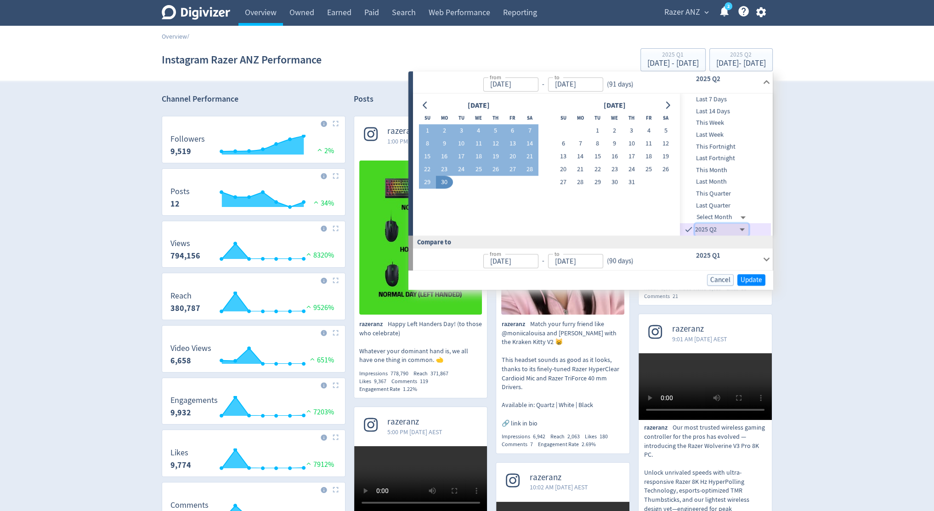
type input "[DATE]"
click at [758, 281] on span "Update" at bounding box center [752, 279] width 22 height 7
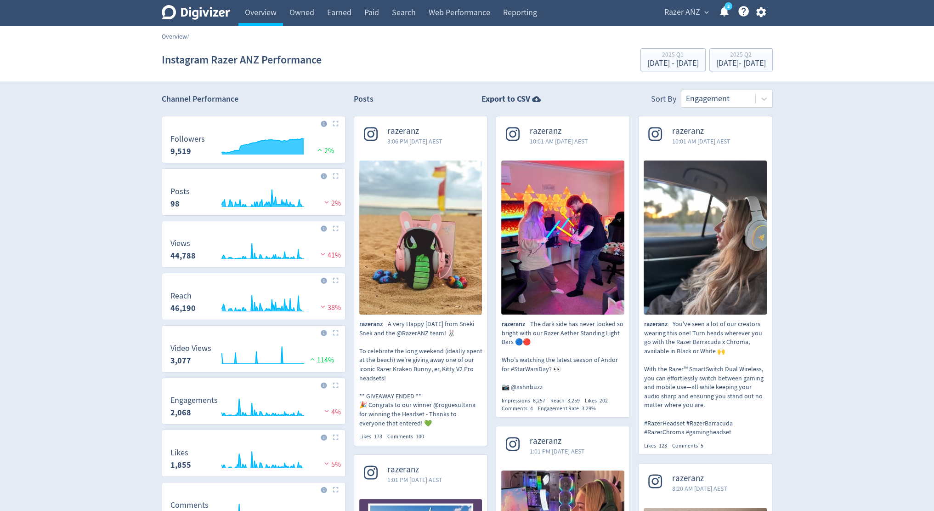
click at [183, 38] on link "Overview" at bounding box center [174, 36] width 25 height 8
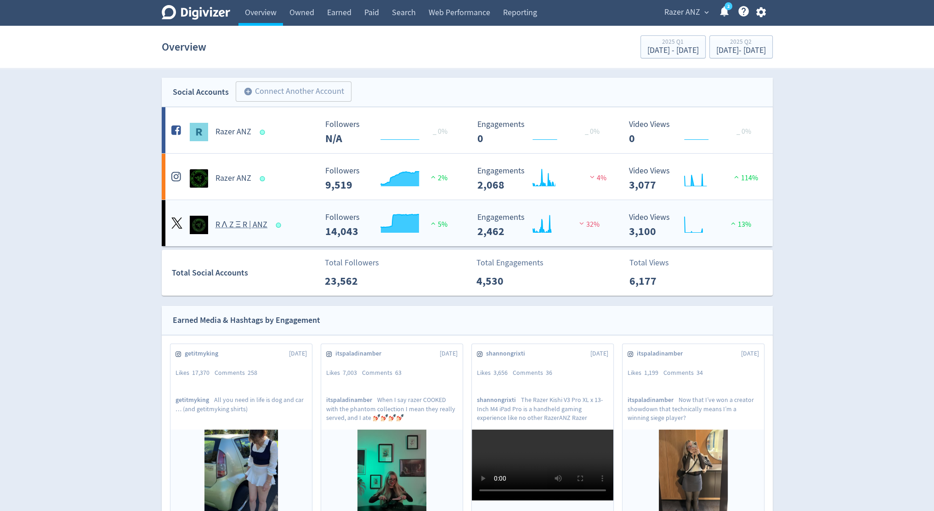
click at [226, 224] on h5 "R Λ Z Ξ R | ANZ" at bounding box center [242, 224] width 52 height 11
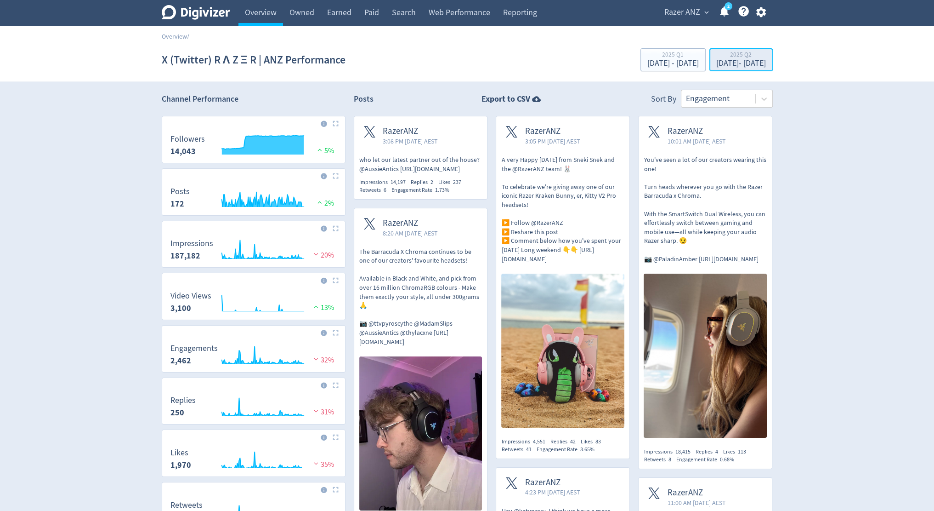
click at [717, 60] on div "[DATE] - [DATE]" at bounding box center [742, 63] width 50 height 8
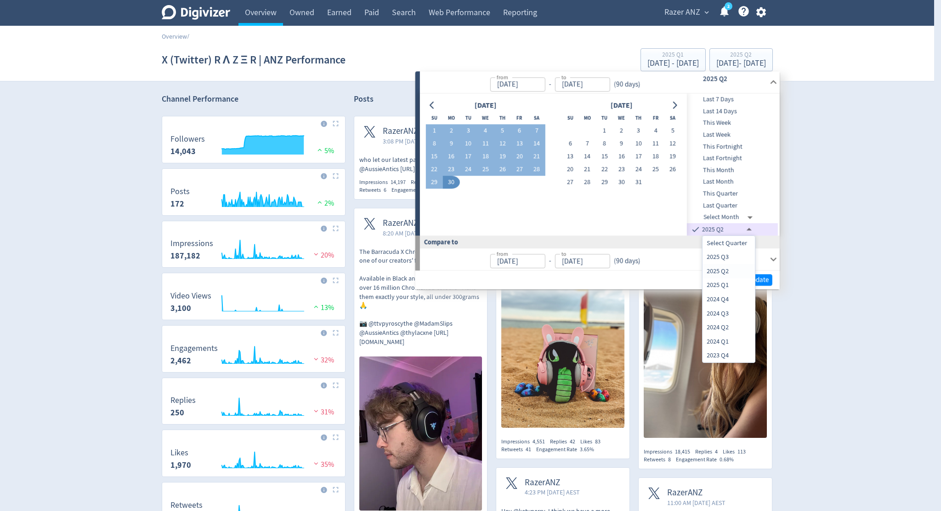
click at [731, 272] on li "2025 Q2" at bounding box center [729, 271] width 52 height 14
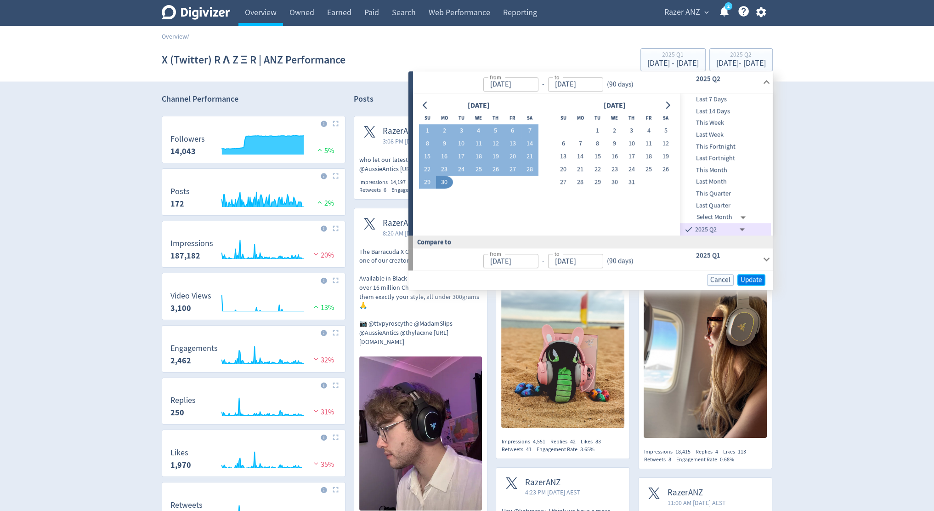
click at [746, 276] on span "Update" at bounding box center [752, 279] width 22 height 7
